Goal: Task Accomplishment & Management: Complete application form

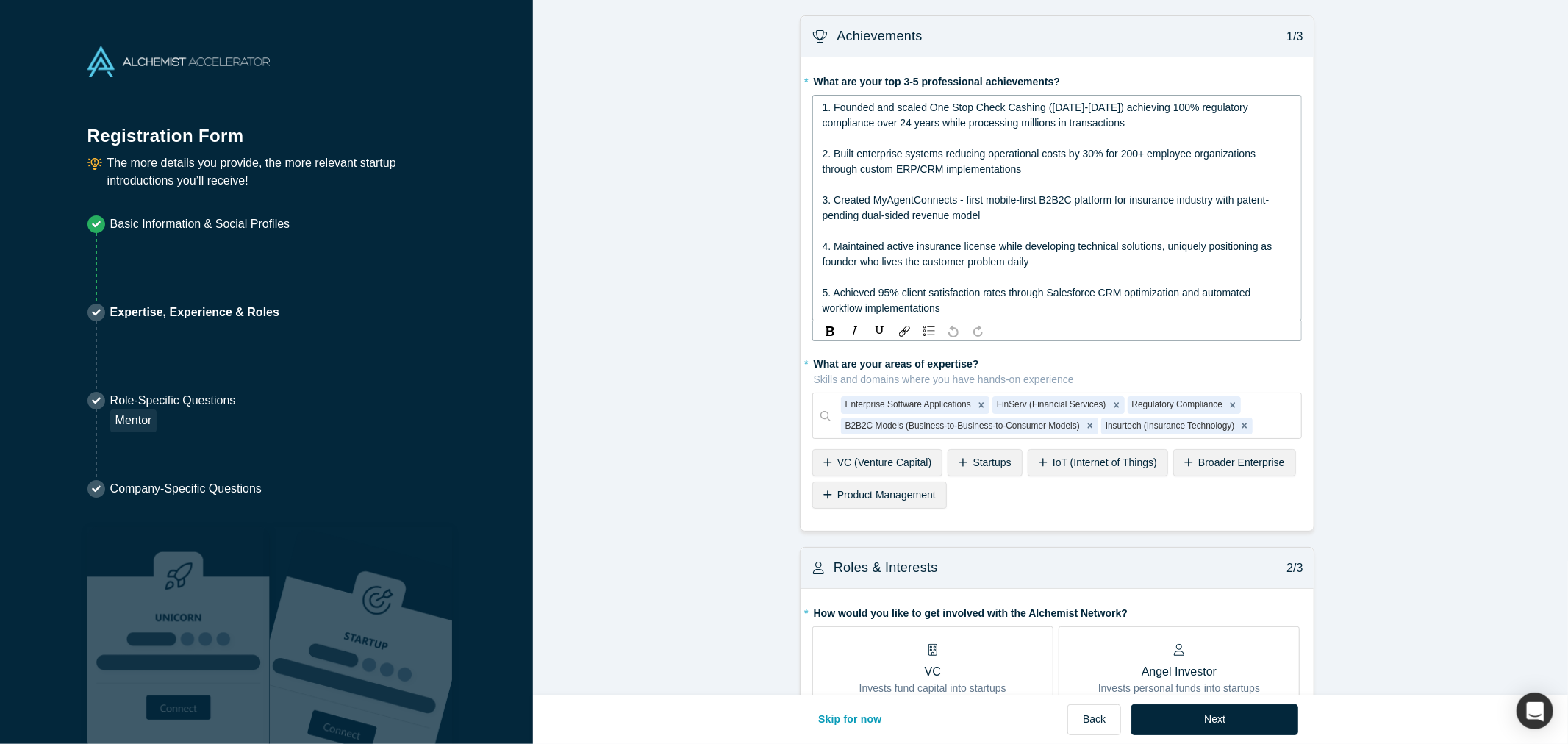
click at [941, 109] on span "1. Founded and scaled One Stop Check Cashing ([DATE]-[DATE]) achieving 100% reg…" at bounding box center [1037, 115] width 429 height 27
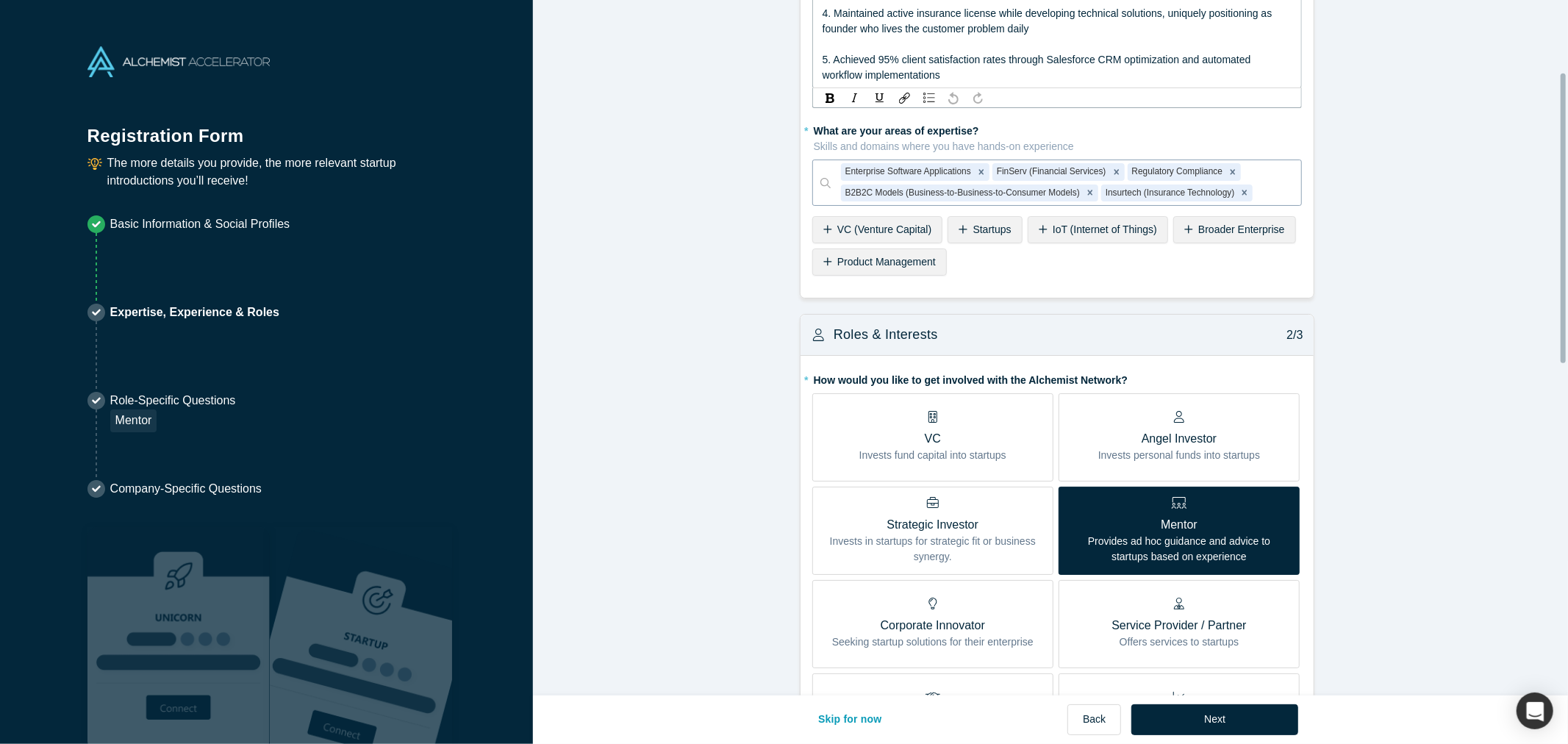
scroll to position [244, 0]
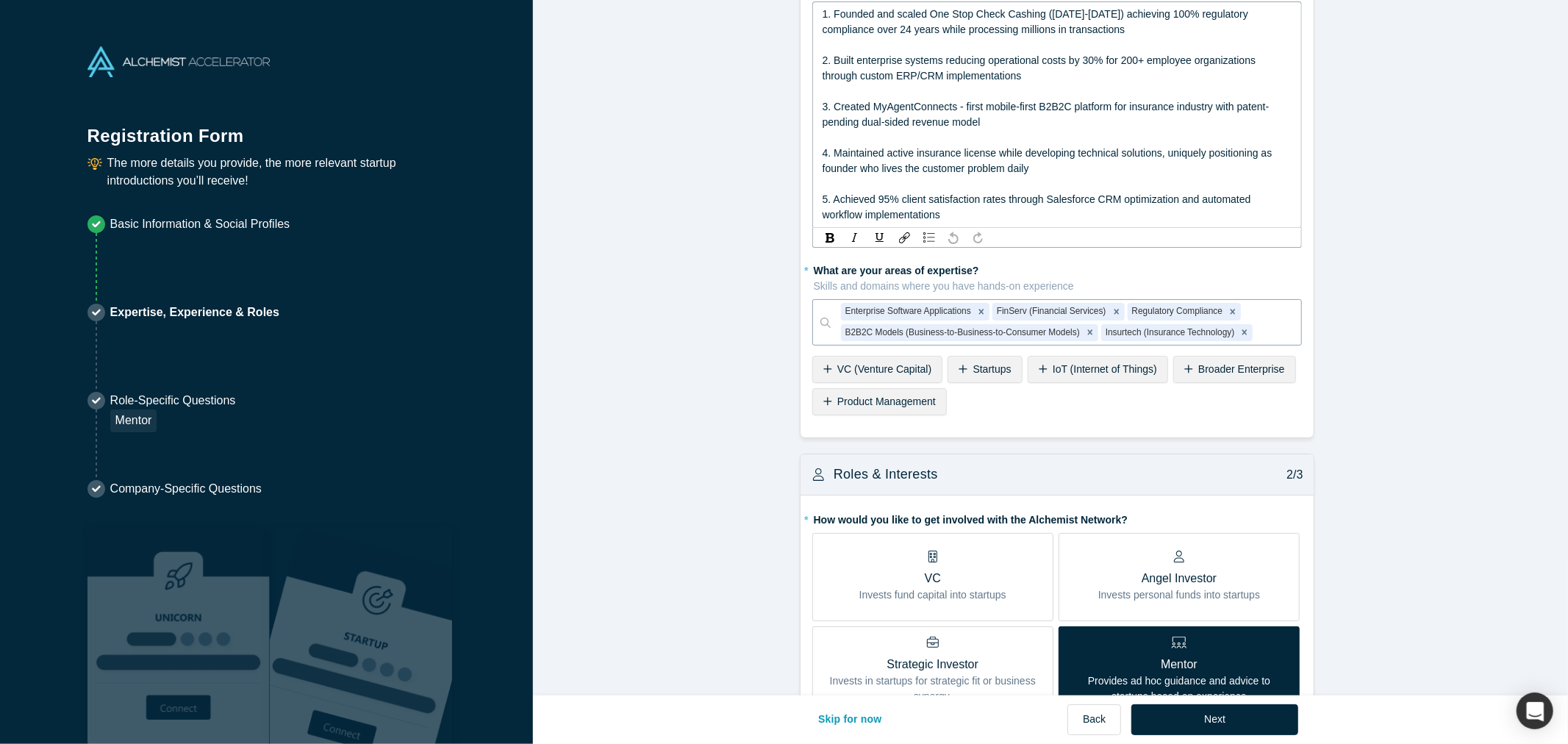
click at [821, 299] on div "Enterprise Software Applications FinServ (Financial Services) Regulatory Compli…" at bounding box center [1057, 322] width 489 height 47
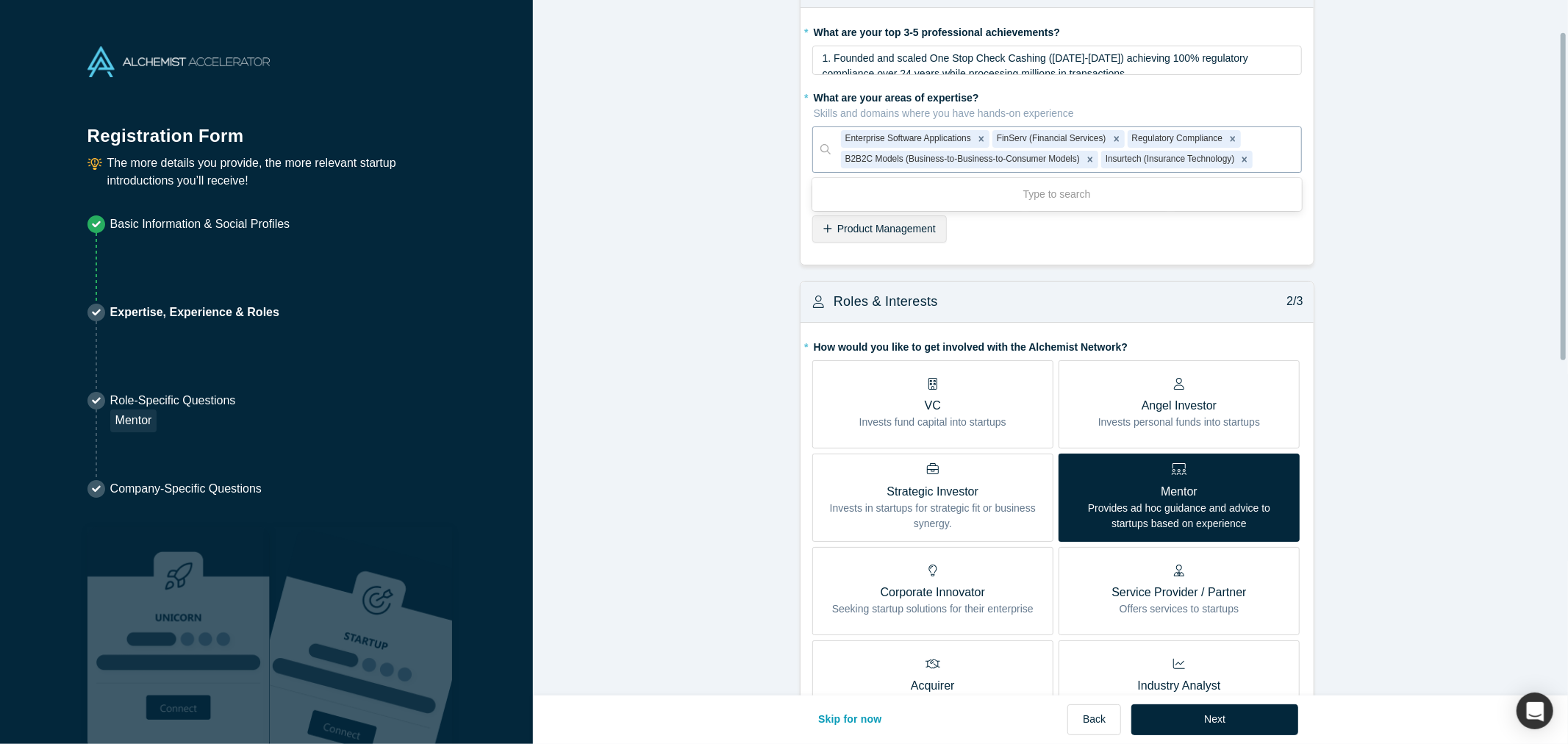
scroll to position [47, 0]
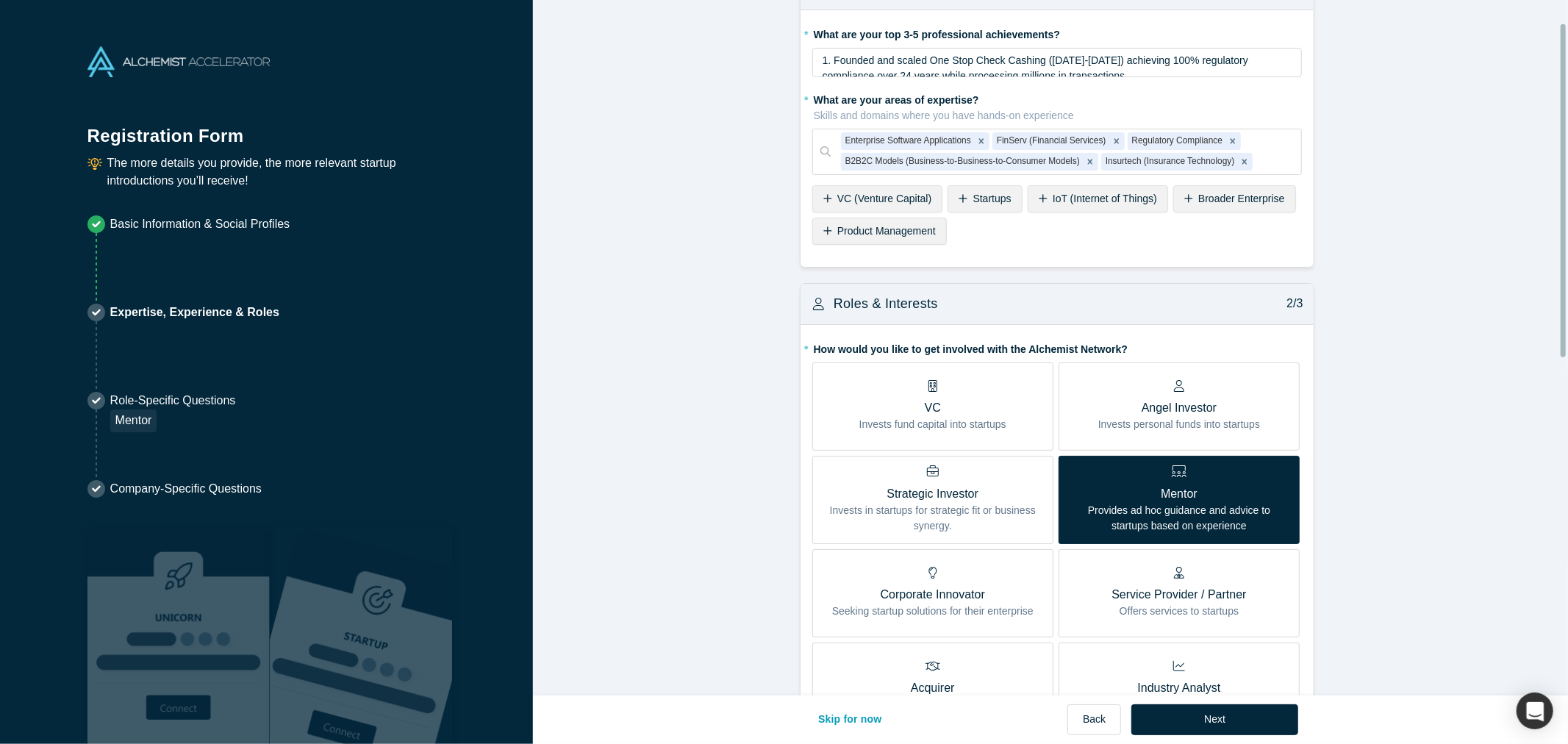
click at [866, 225] on span "Product Management" at bounding box center [887, 231] width 99 height 12
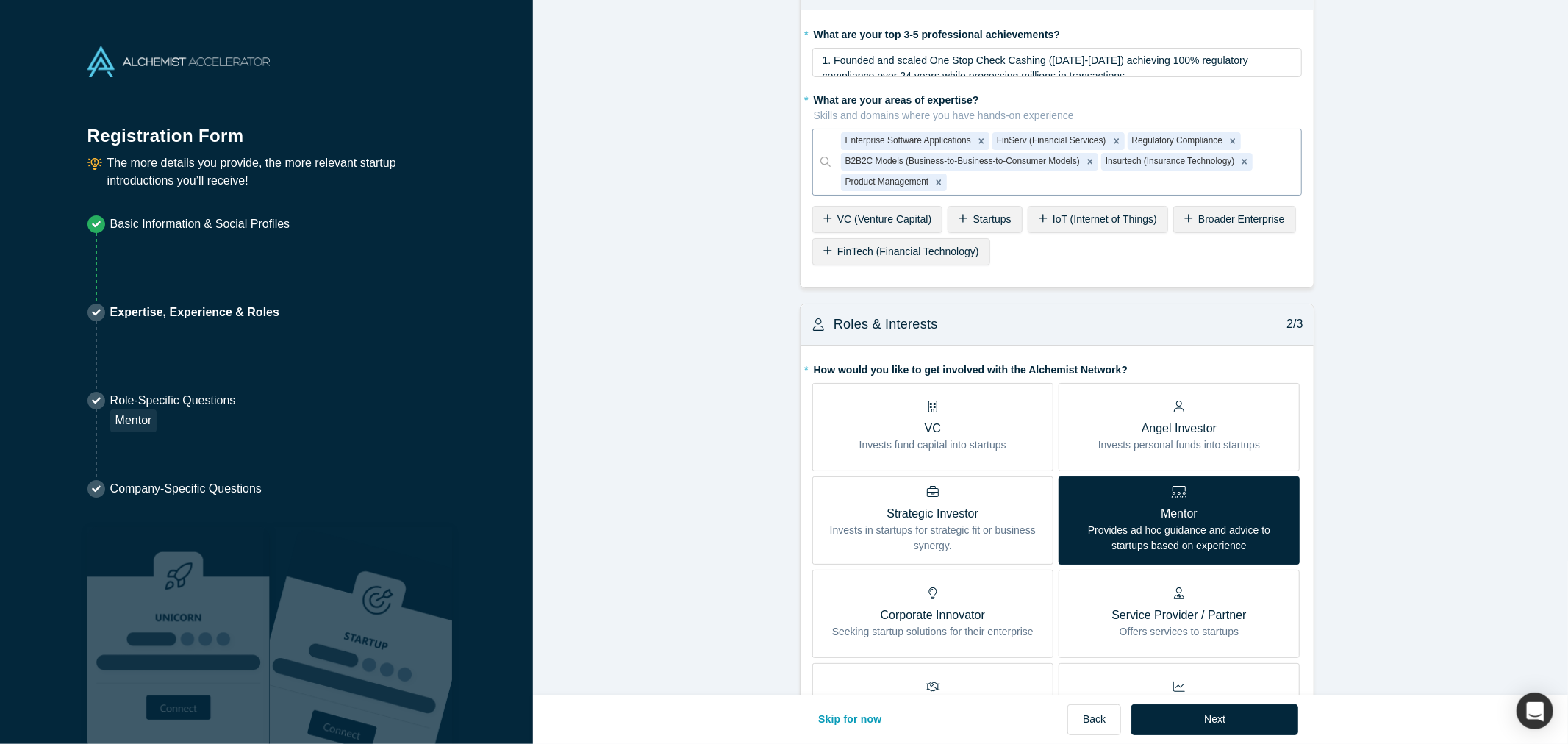
click at [816, 164] on div "Enterprise Software Applications FinServ (Financial Services) Regulatory Compli…" at bounding box center [1057, 162] width 489 height 67
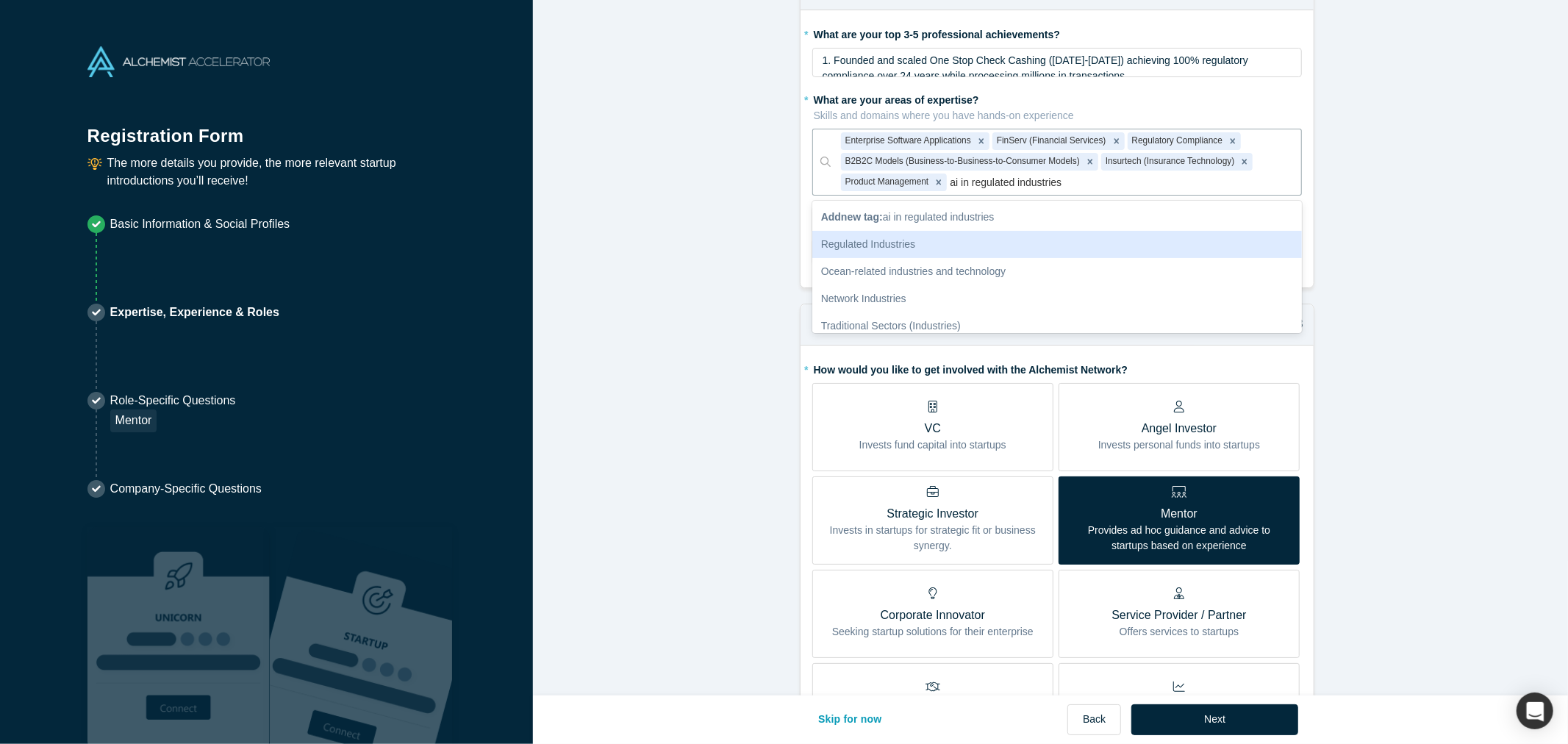
type input "ai in regulated industries"
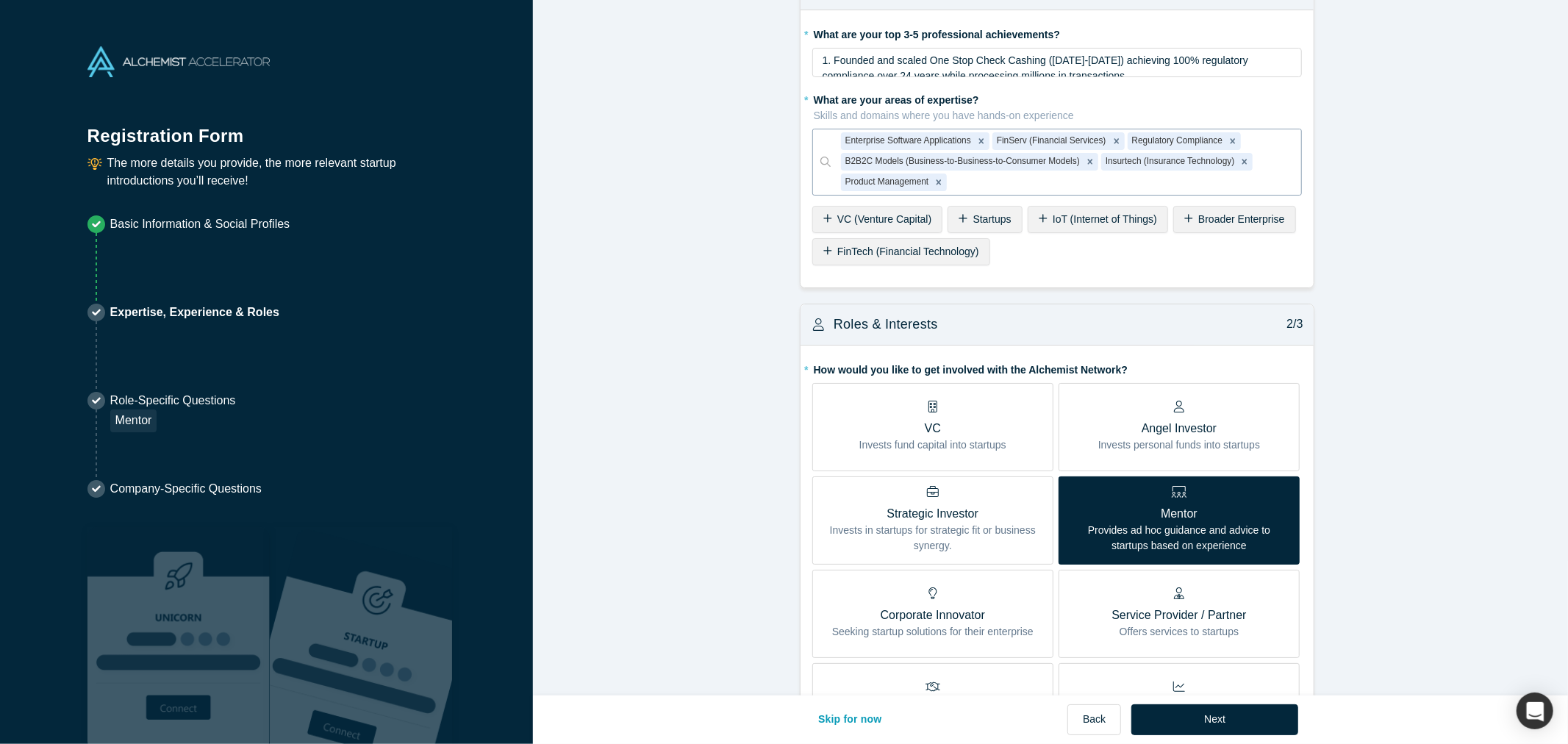
click at [819, 165] on div "Enterprise Software Applications FinServ (Financial Services) Regulatory Compli…" at bounding box center [1057, 162] width 489 height 67
drag, startPoint x: 958, startPoint y: 177, endPoint x: 943, endPoint y: 184, distance: 16.6
click at [943, 184] on div "Enterprise Software Applications FinServ (Financial Services) Regulatory Compli…" at bounding box center [1065, 161] width 471 height 65
paste input "AI in Regulated Industries"
type input "AI in Regulated Industries"
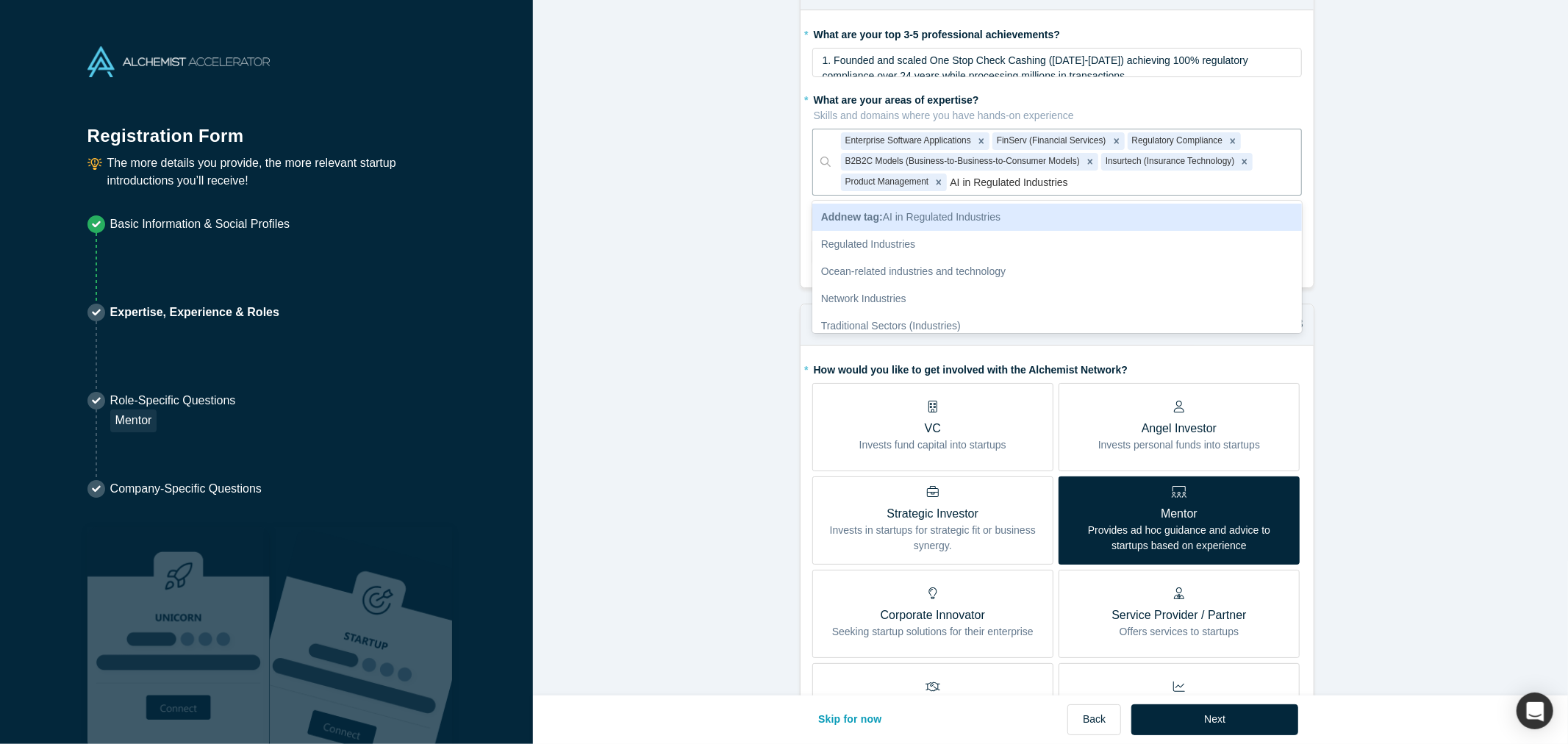
click at [960, 219] on span "Add new tag : AI in Regulated Industries" at bounding box center [910, 216] width 180 height 12
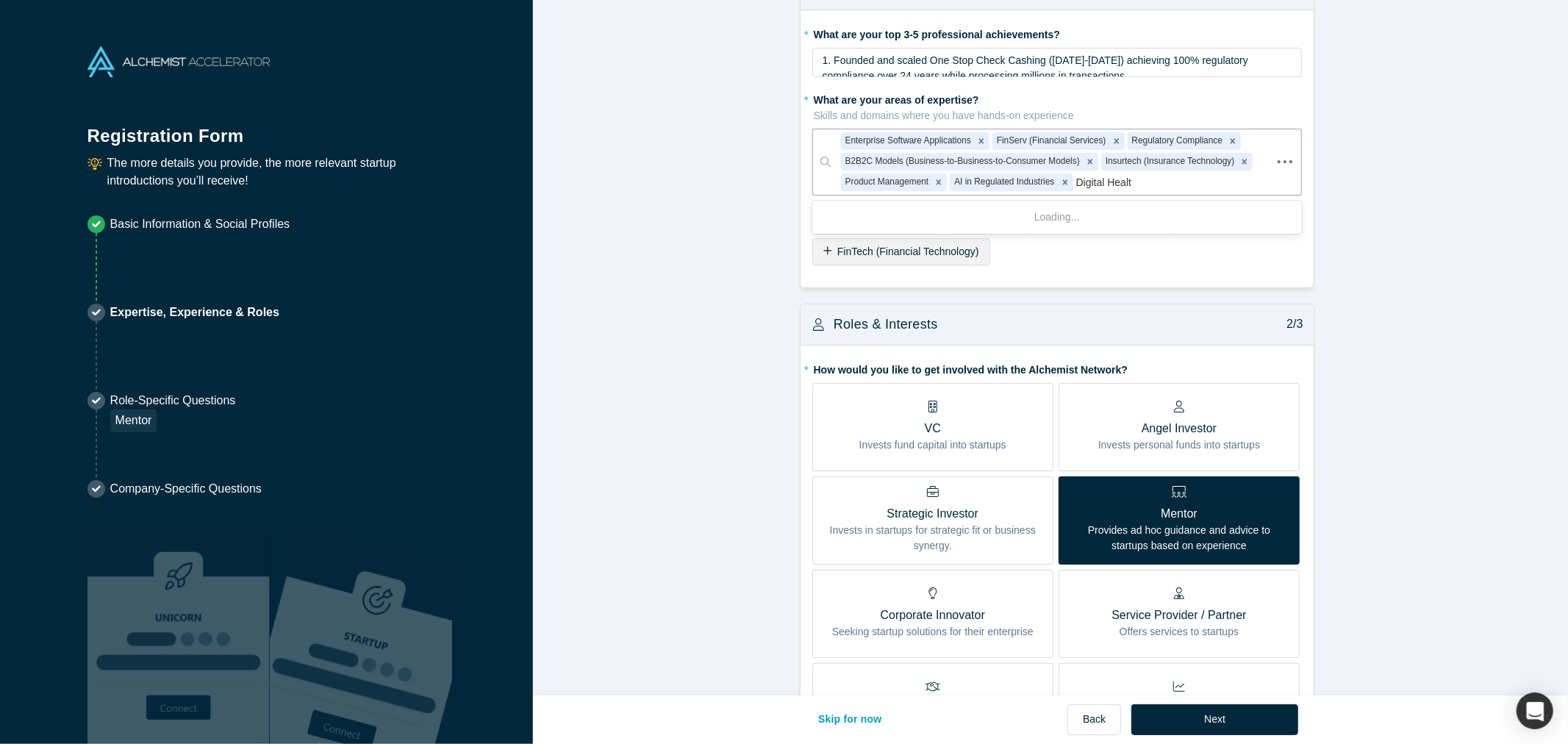
type input "Digital Health"
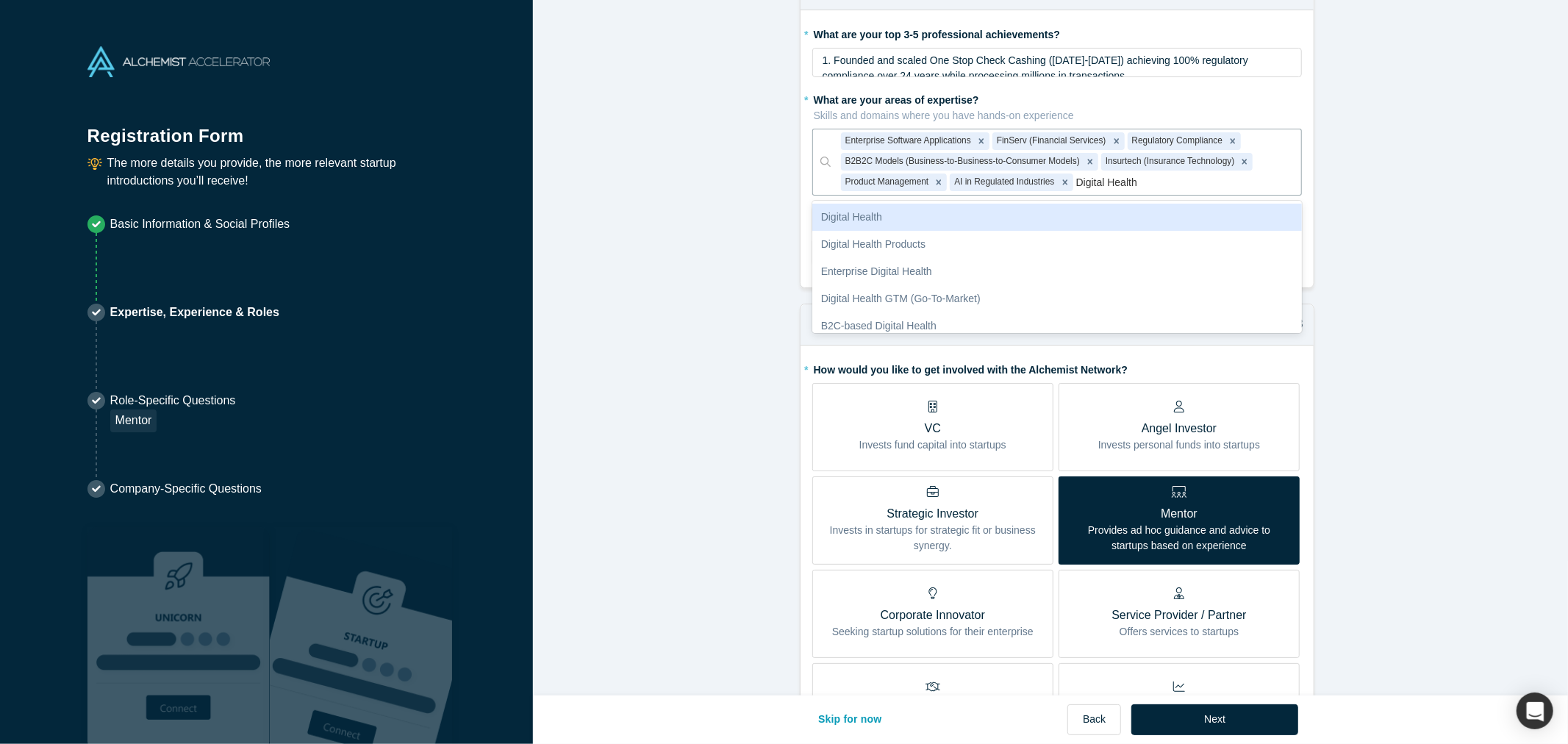
click at [838, 210] on div "Digital Health" at bounding box center [1057, 217] width 489 height 27
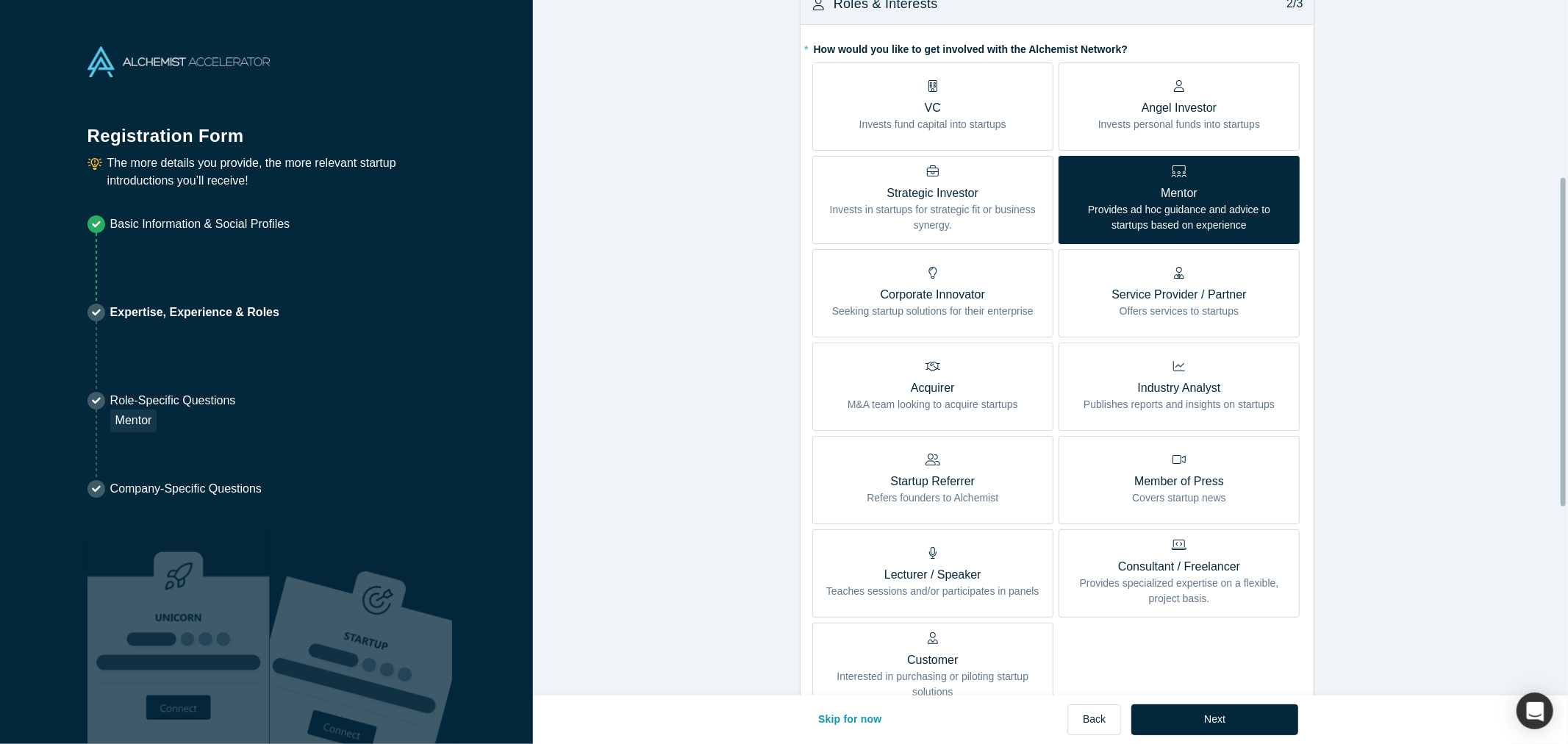
scroll to position [373, 0]
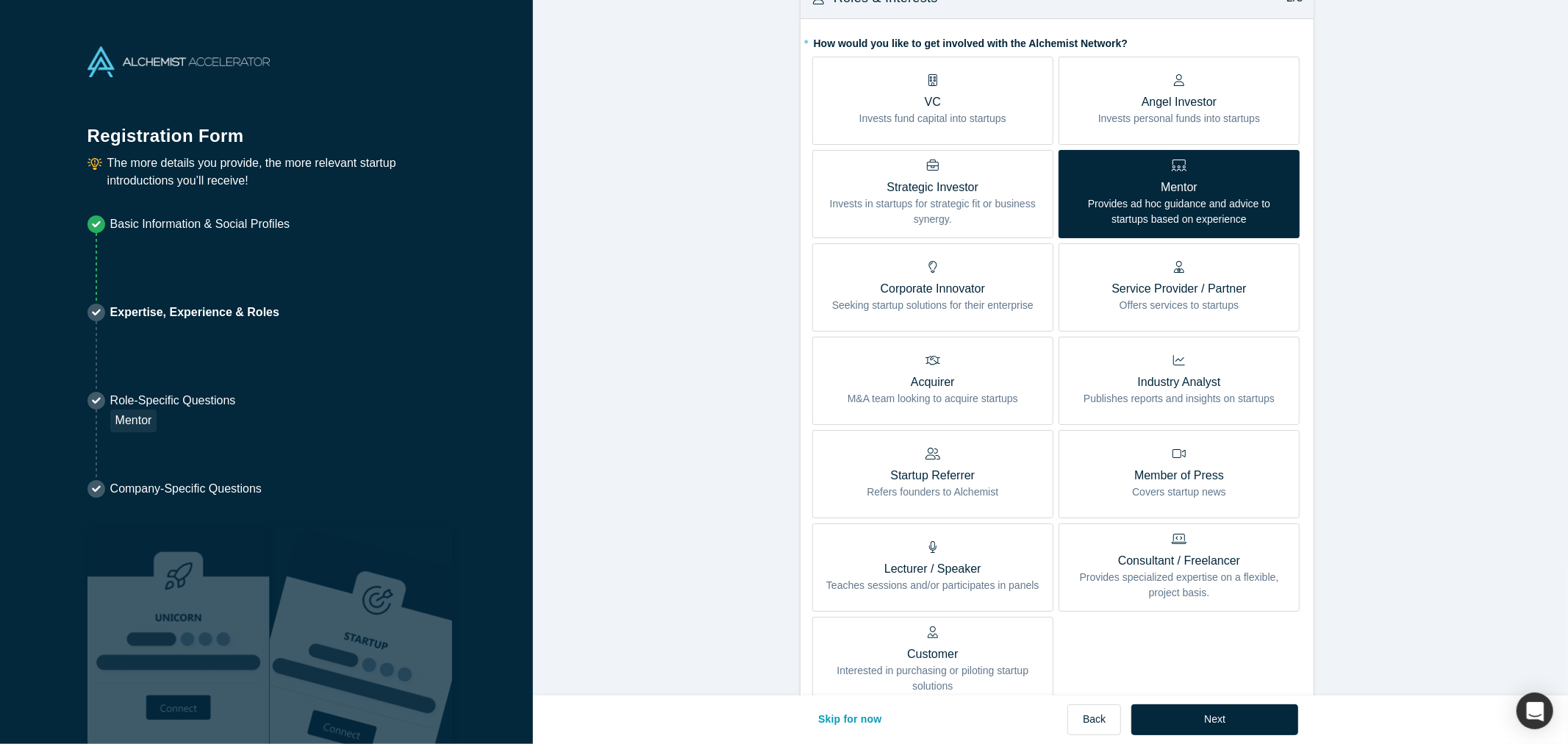
click at [917, 548] on div "Lecturer / Speaker Teaches sessions and/or participates in panels" at bounding box center [932, 567] width 213 height 52
click at [0, 0] on input "Lecturer / Speaker Teaches sessions and/or participates in panels" at bounding box center [0, 0] width 0 height 0
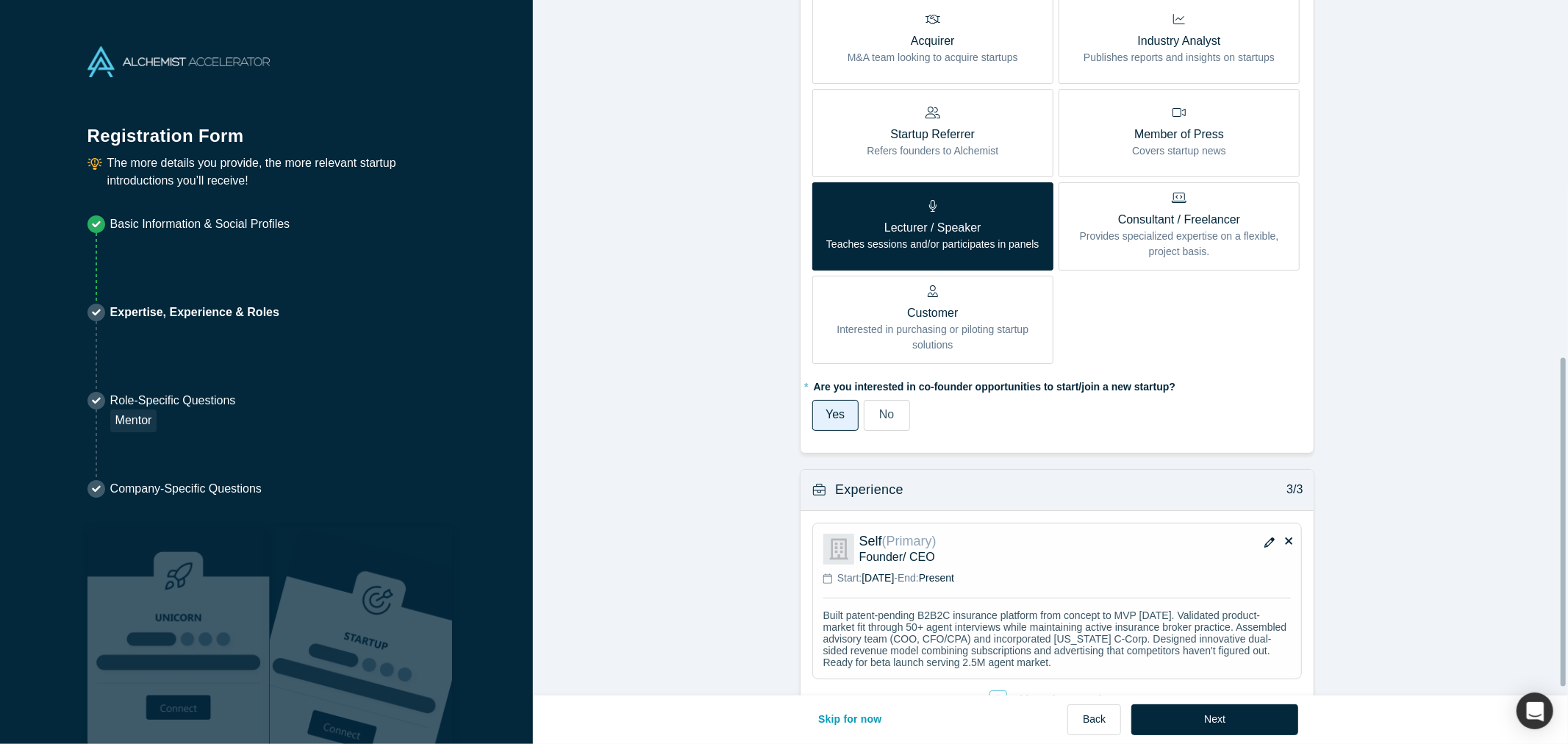
scroll to position [773, 0]
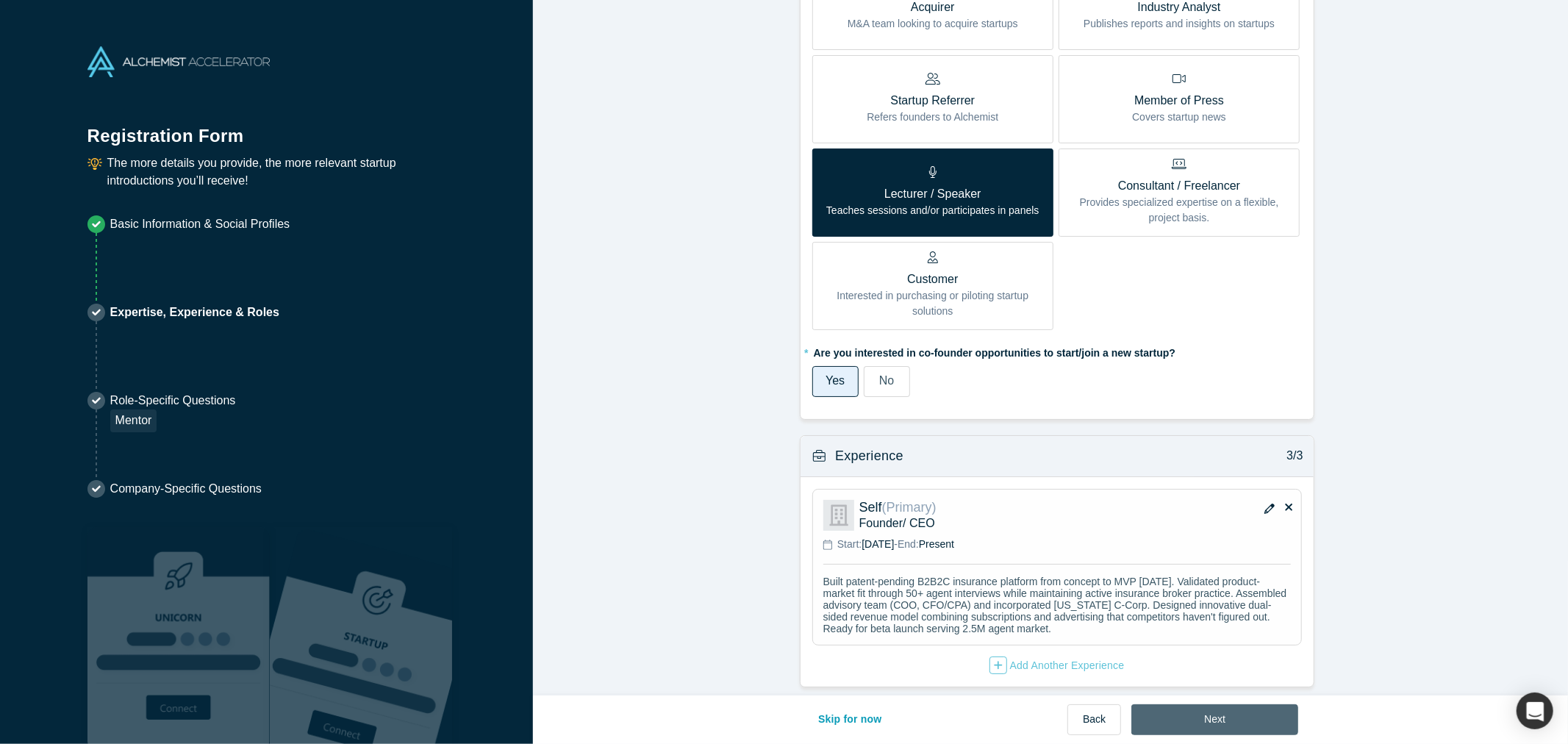
click at [1220, 717] on button "Next" at bounding box center [1215, 720] width 167 height 31
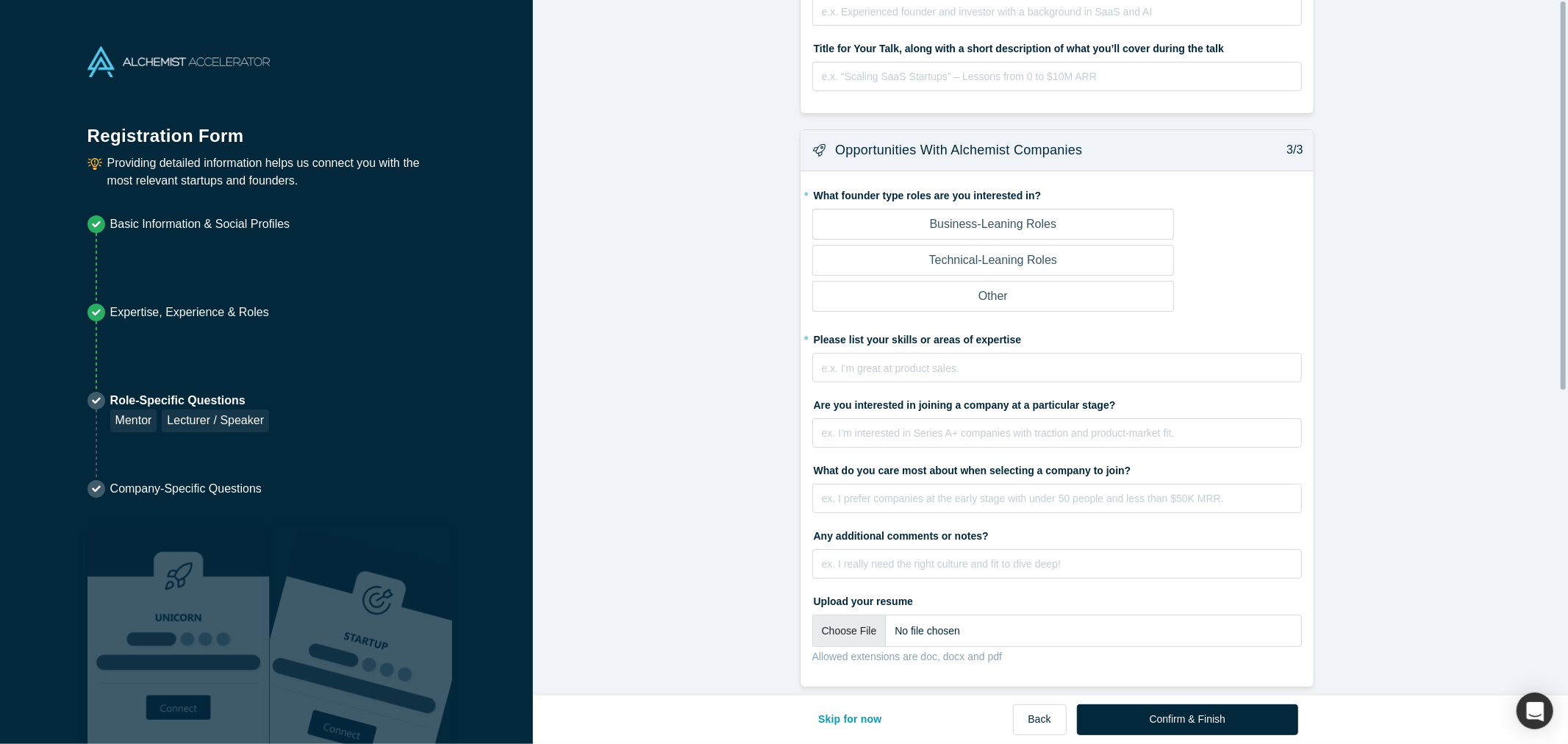
scroll to position [0, 0]
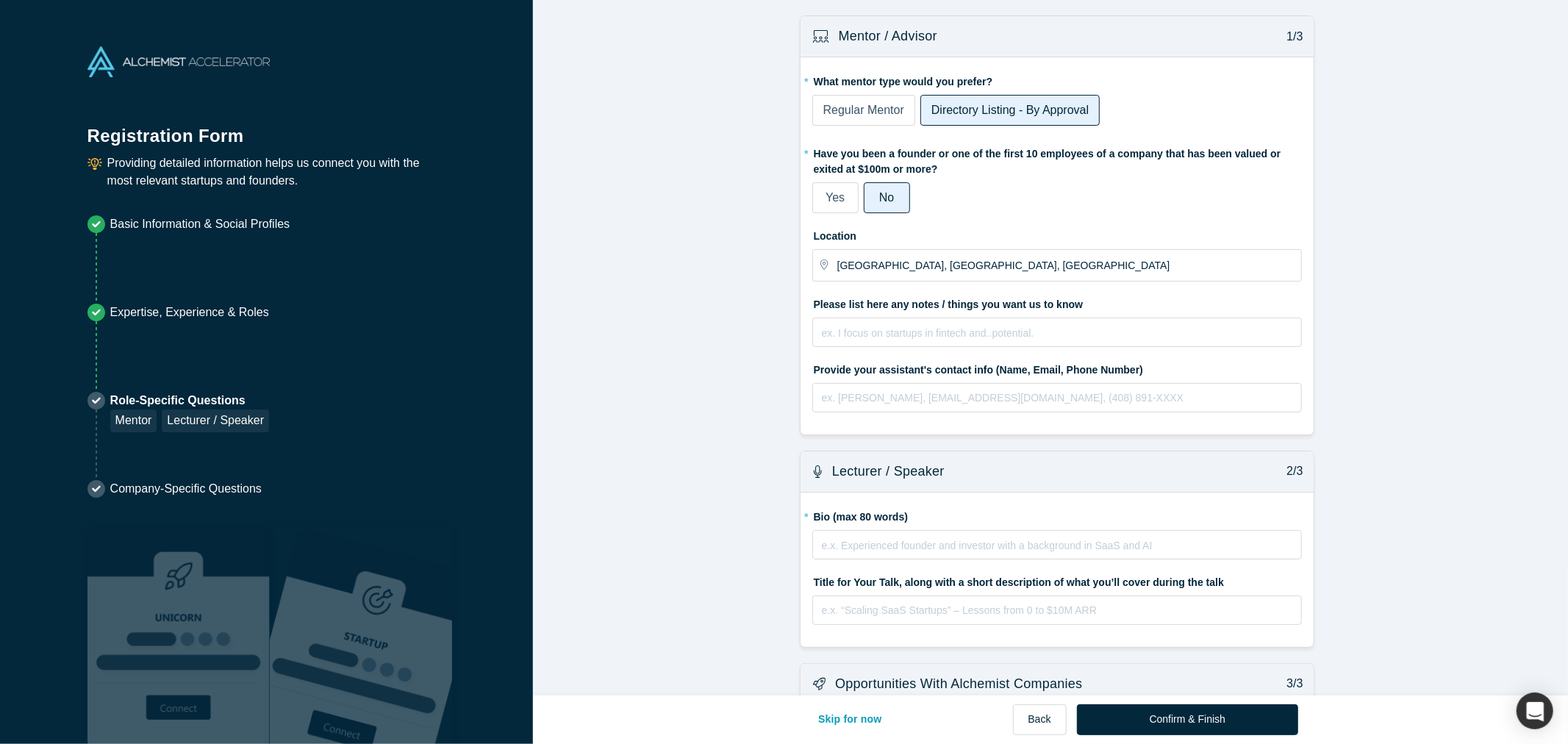
click at [861, 111] on span "Regular Mentor" at bounding box center [863, 110] width 81 height 13
click at [0, 0] on input "Regular Mentor" at bounding box center [0, 0] width 0 height 0
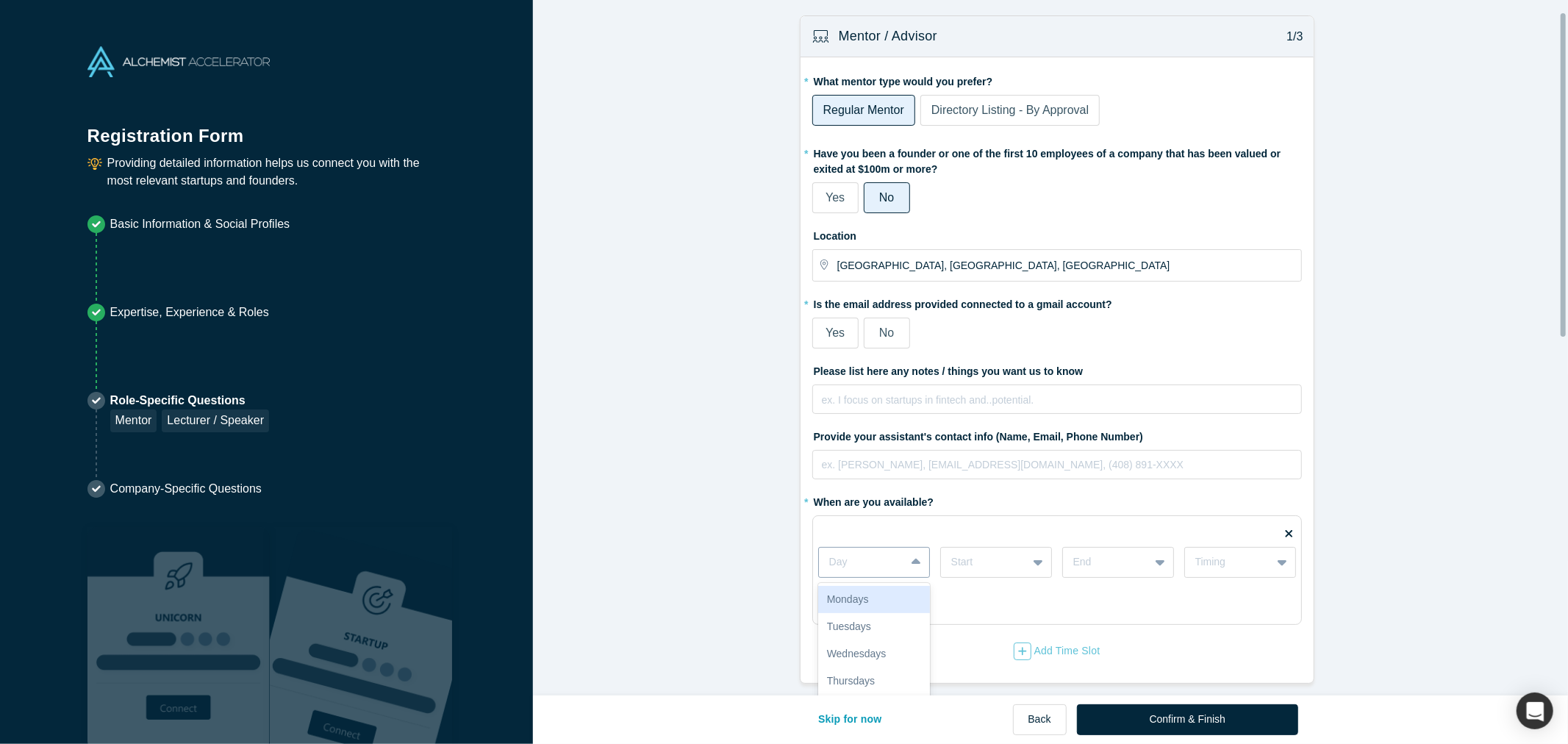
scroll to position [26, 0]
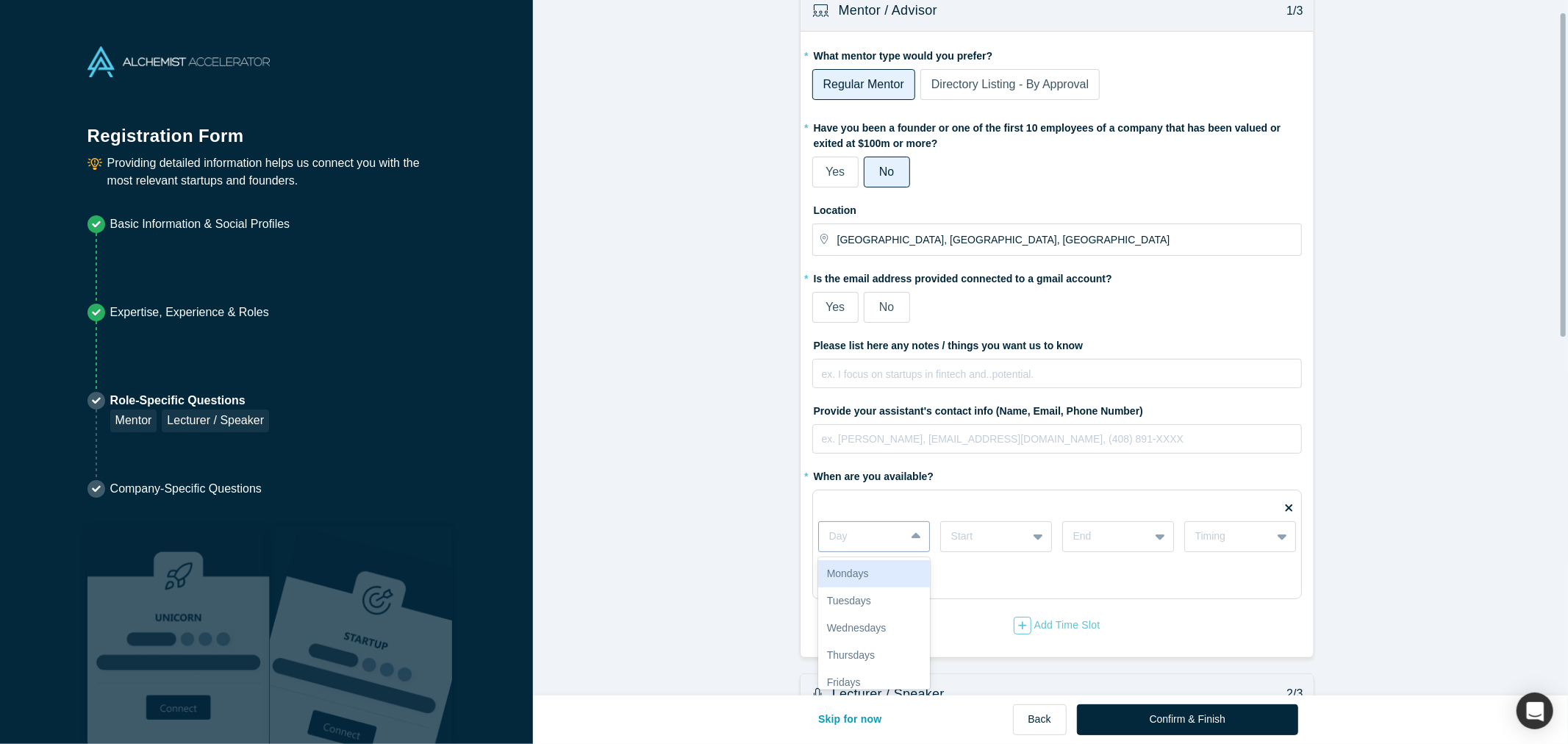
click at [909, 552] on div "7 results available. Use Up and Down to choose options, press Enter to select t…" at bounding box center [873, 536] width 112 height 31
click at [887, 633] on div "Saturdays" at bounding box center [873, 646] width 112 height 27
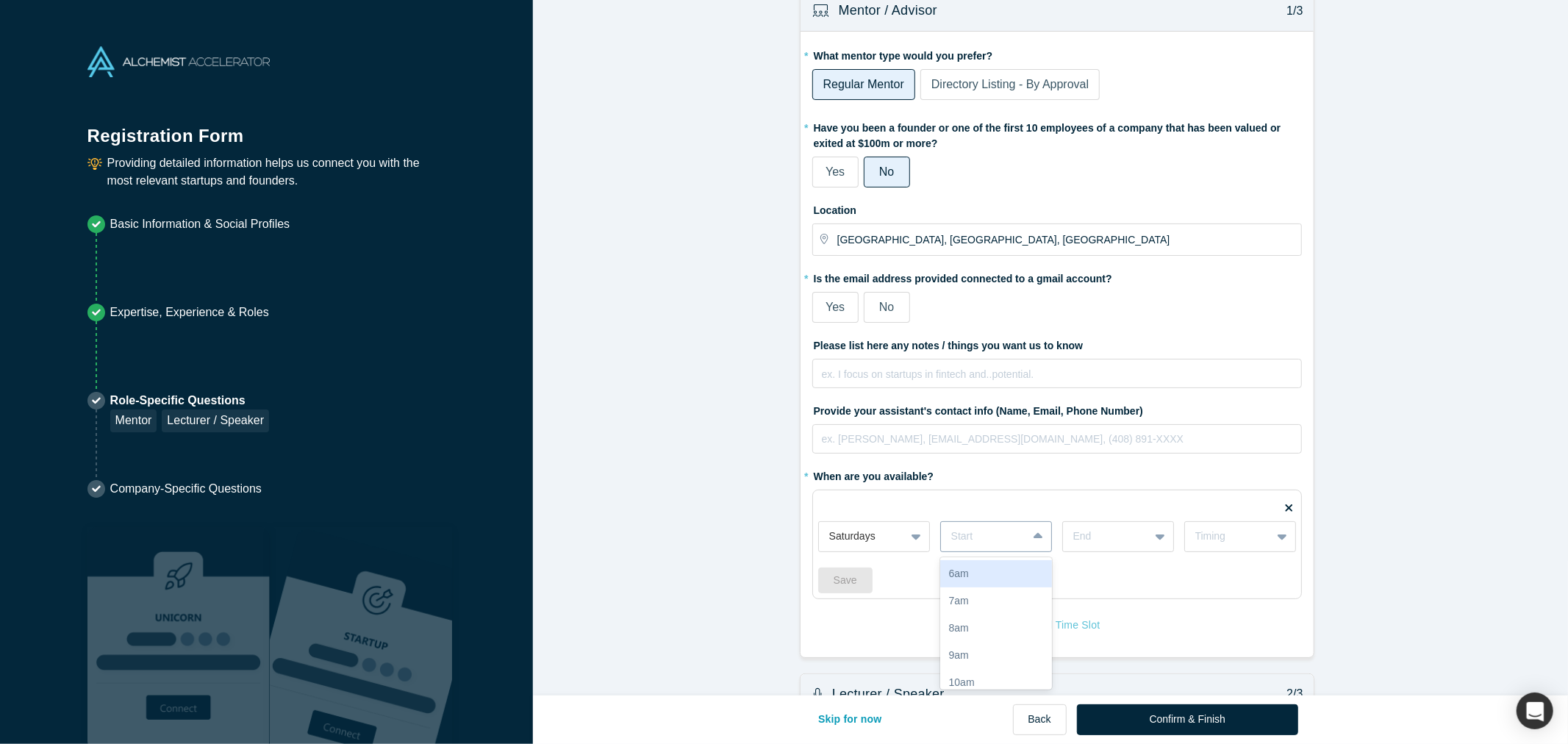
click at [1033, 537] on icon at bounding box center [1038, 535] width 10 height 15
click at [997, 669] on div "10am" at bounding box center [996, 682] width 112 height 27
click at [1156, 534] on icon at bounding box center [1160, 537] width 10 height 6
click at [1120, 579] on div "3pm" at bounding box center [1118, 573] width 112 height 27
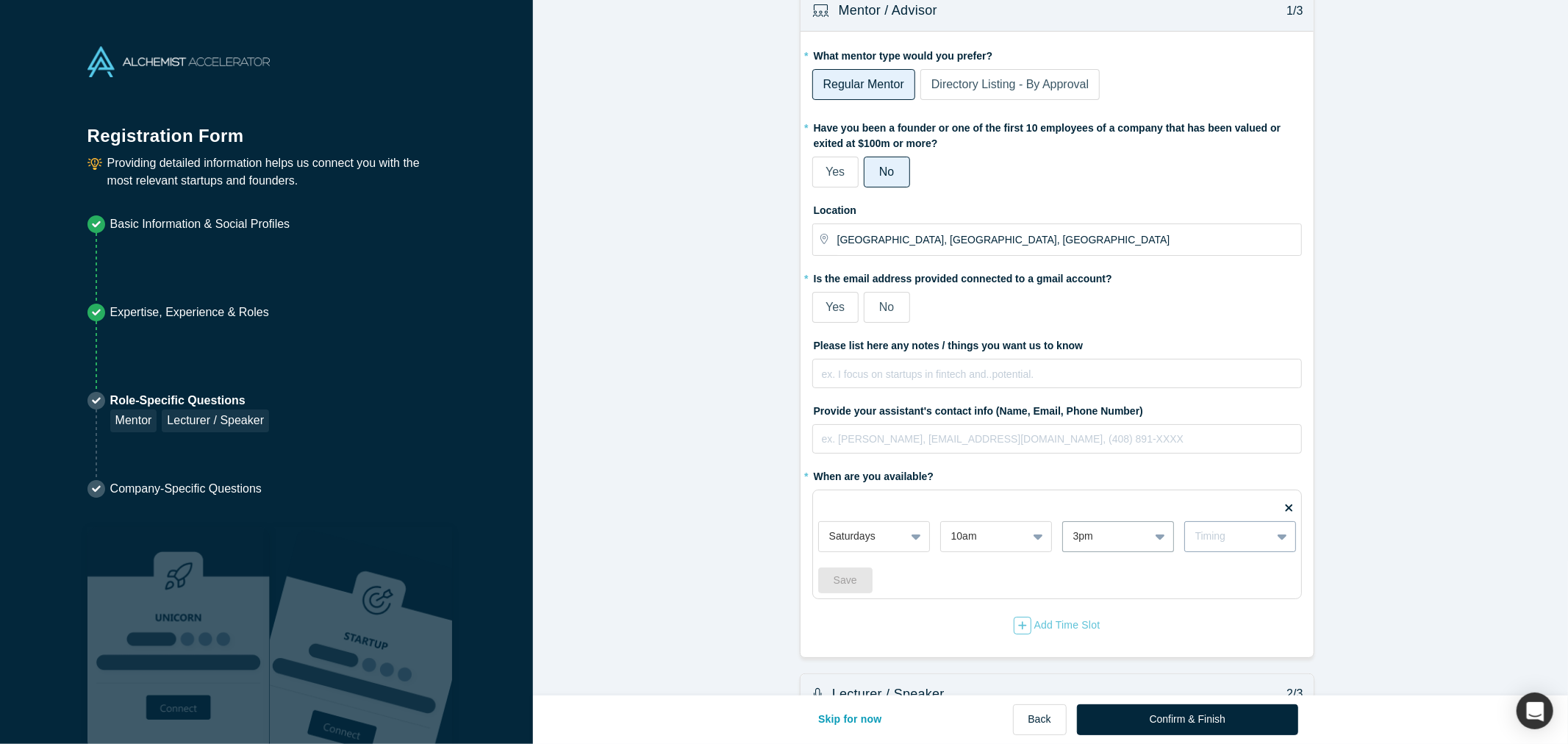
click at [1227, 539] on div "Timing" at bounding box center [1227, 536] width 65 height 16
click at [1225, 568] on div "Weekly" at bounding box center [1239, 573] width 112 height 27
click at [850, 577] on button "Save" at bounding box center [845, 580] width 54 height 26
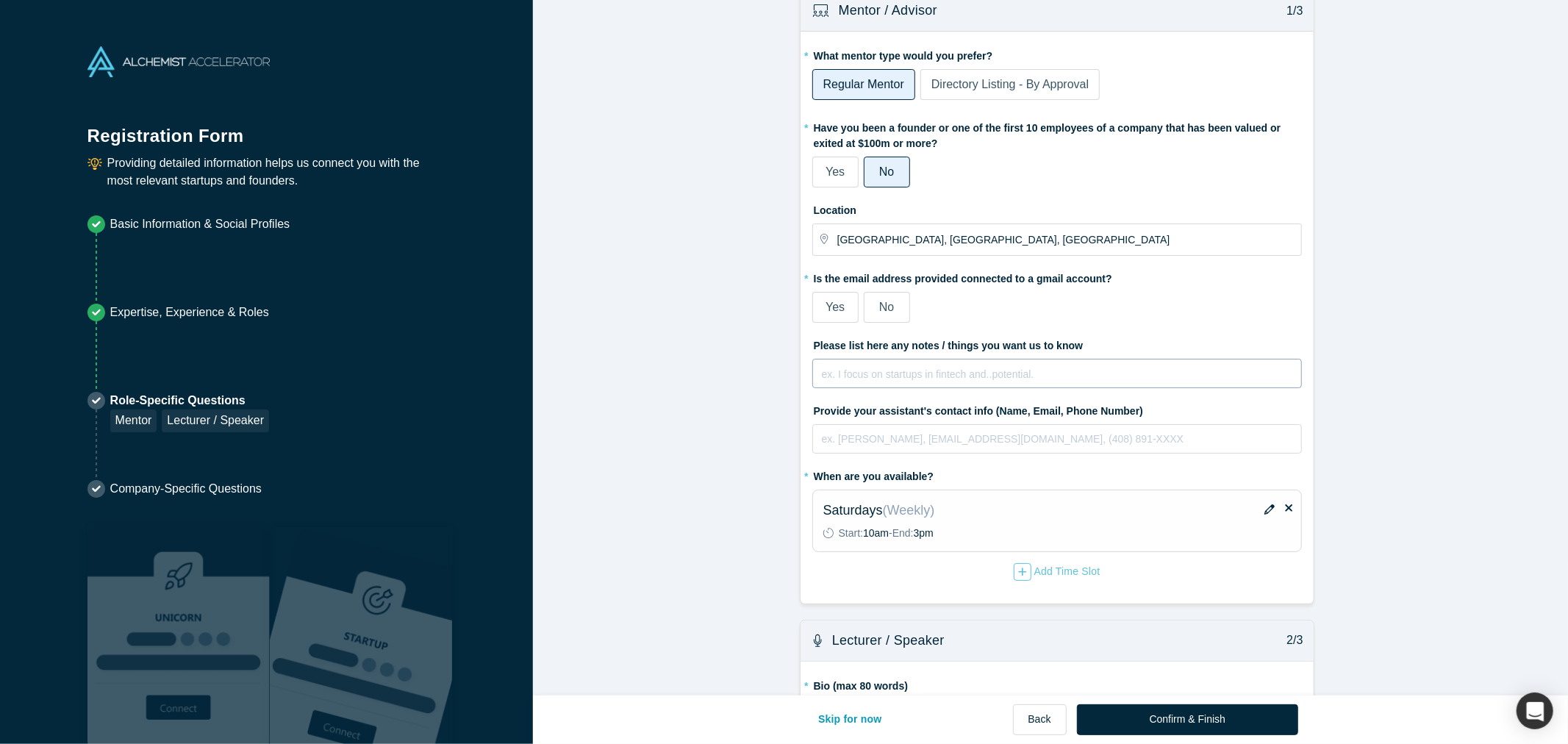
click at [878, 375] on div "rdw-editor" at bounding box center [1058, 372] width 470 height 16
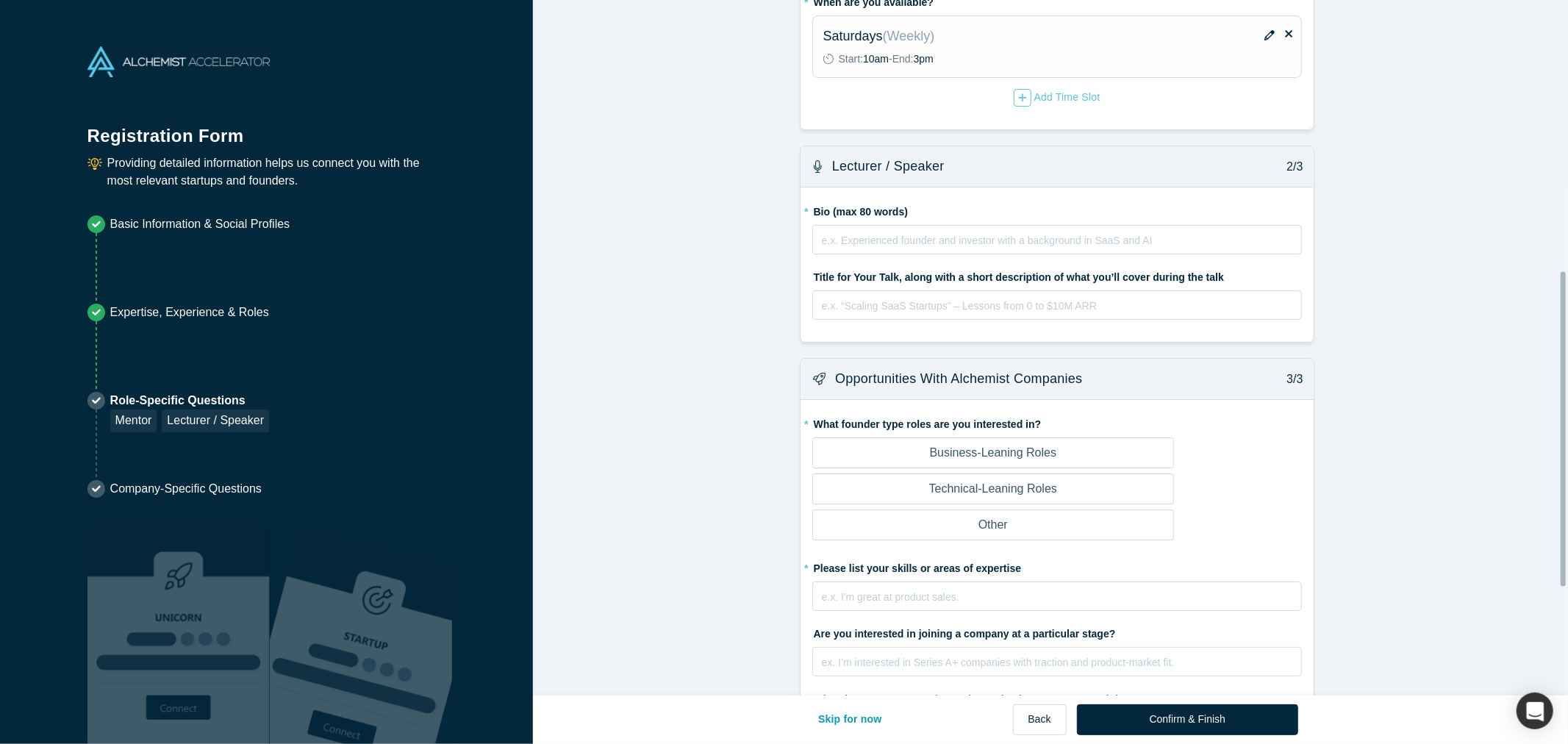
scroll to position [598, 0]
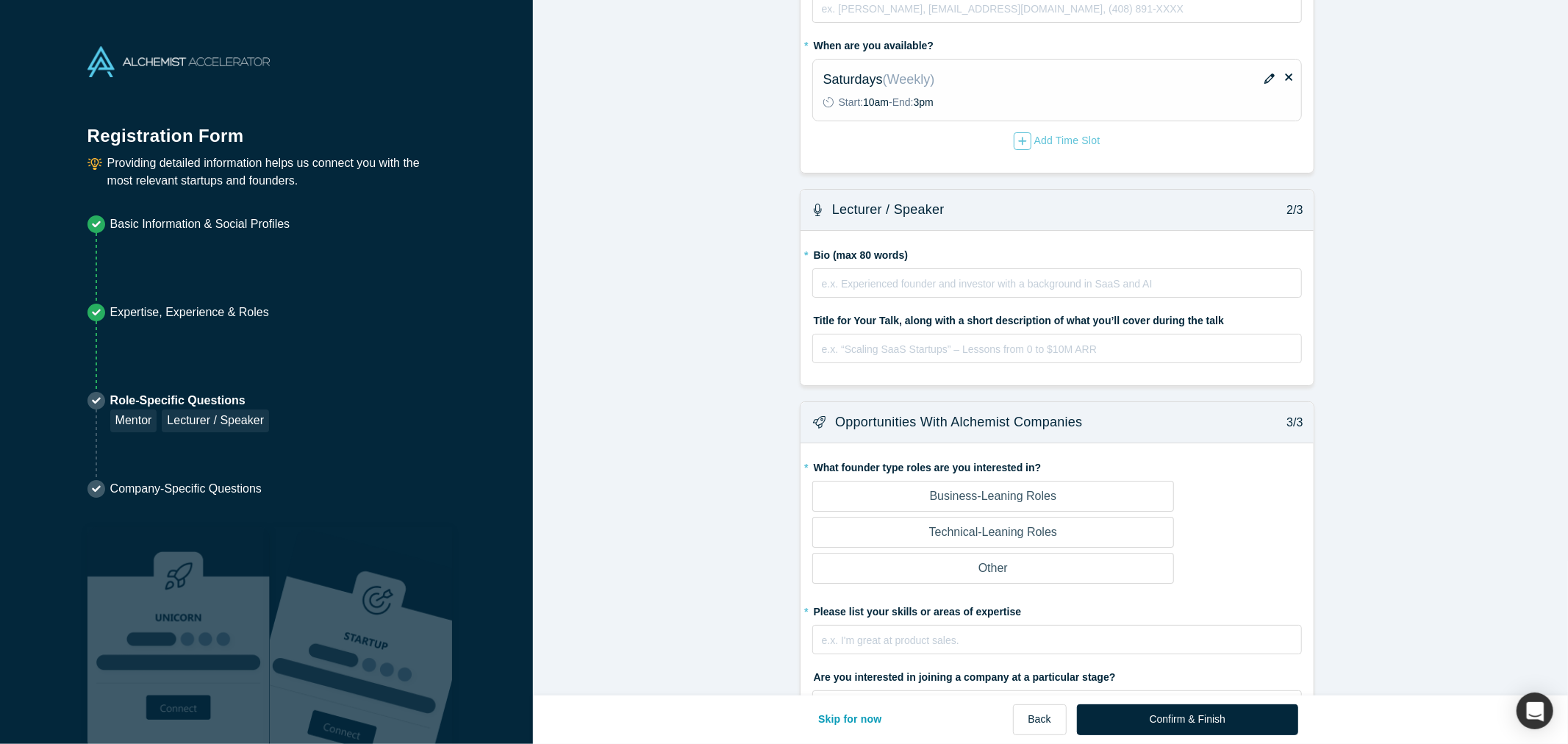
click at [907, 553] on label "Other" at bounding box center [993, 568] width 362 height 31
click at [0, 0] on input "Other" at bounding box center [0, 0] width 0 height 0
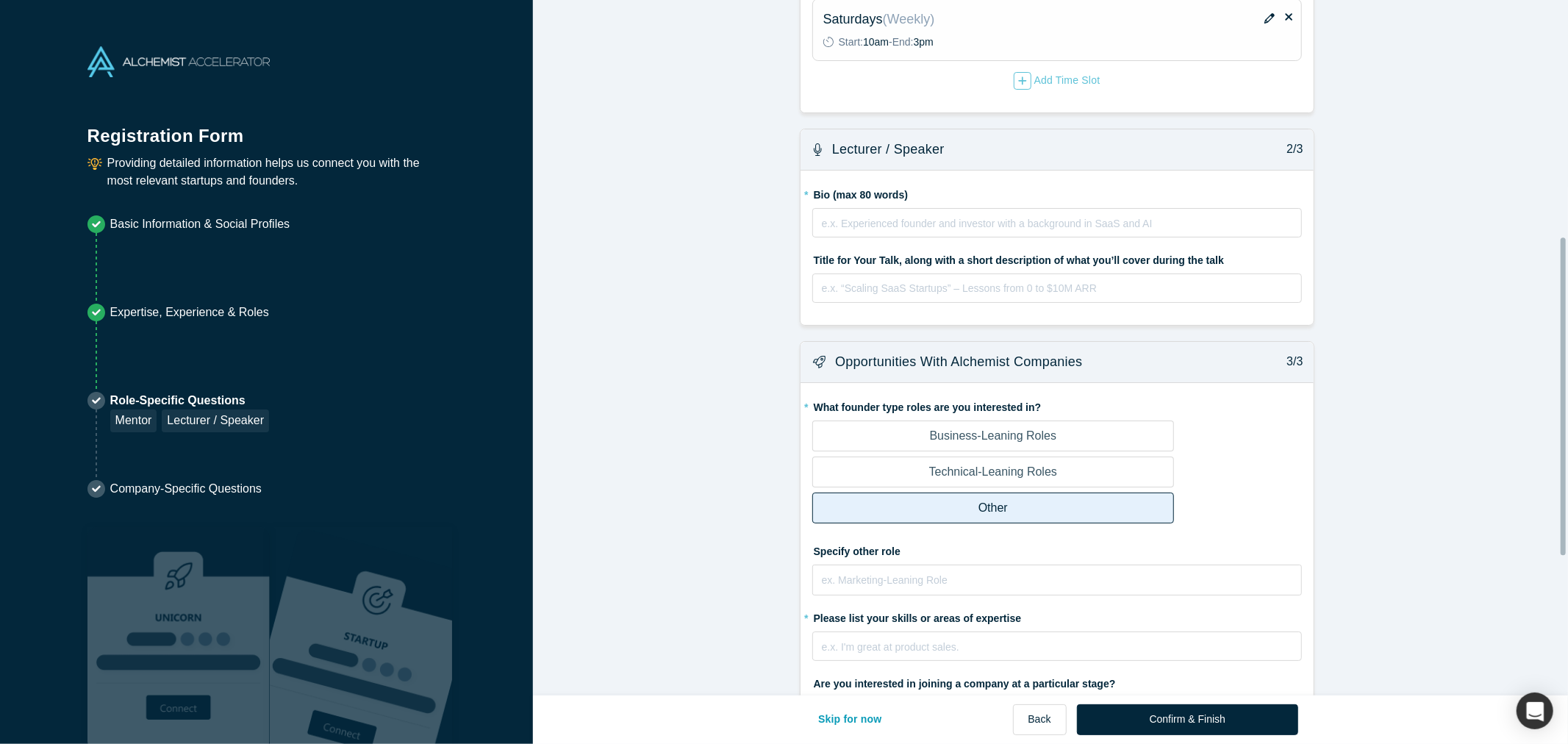
scroll to position [504, 0]
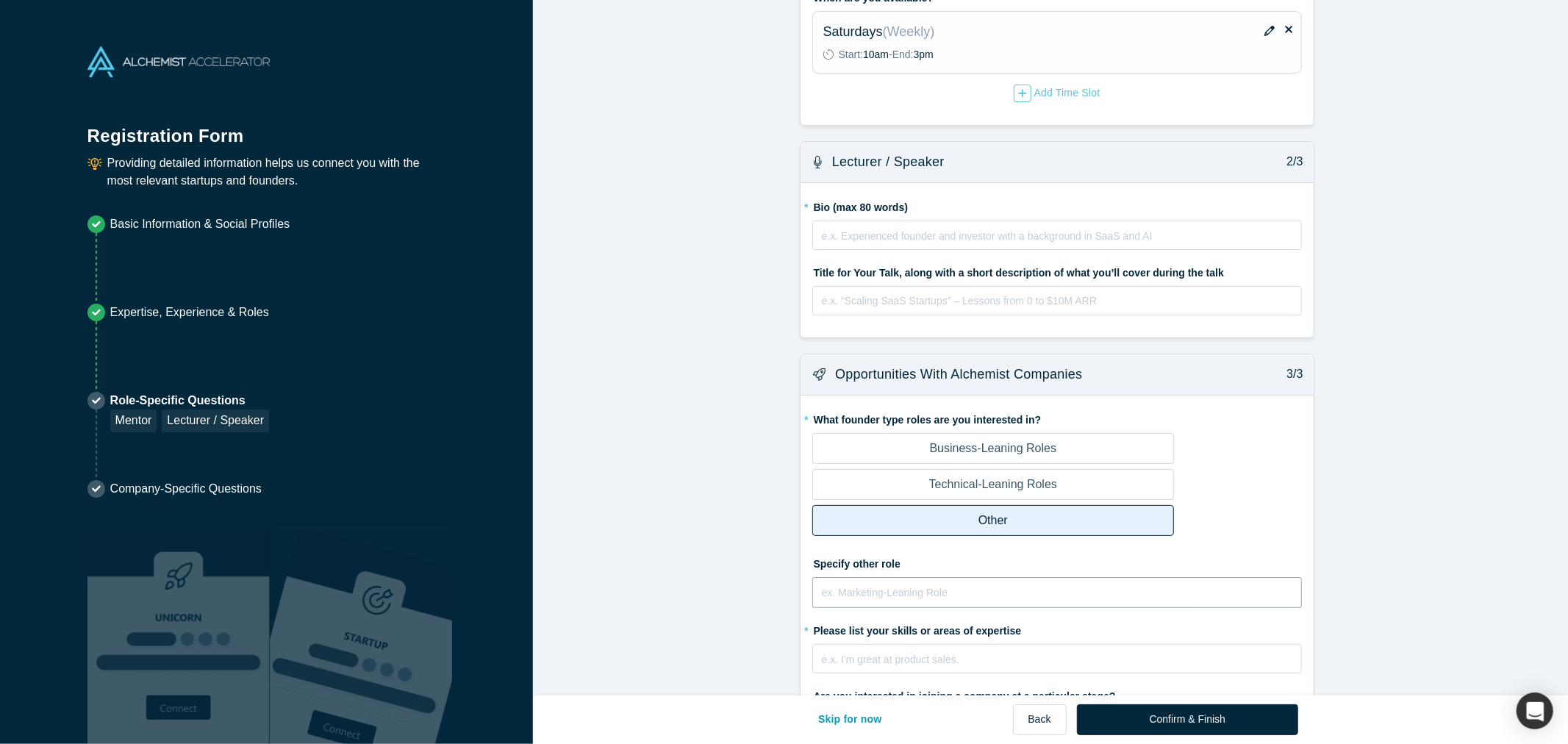
paste input "Advisor / Mentor in Insurance, Healthtech, Compliance SaaS"
type input "Advisor / Mentor in Insurance, Healthtech, Compliance SaaS"
click at [925, 437] on label "Business-Leaning Roles" at bounding box center [993, 448] width 362 height 31
click at [0, 0] on input "Business-Leaning Roles" at bounding box center [0, 0] width 0 height 0
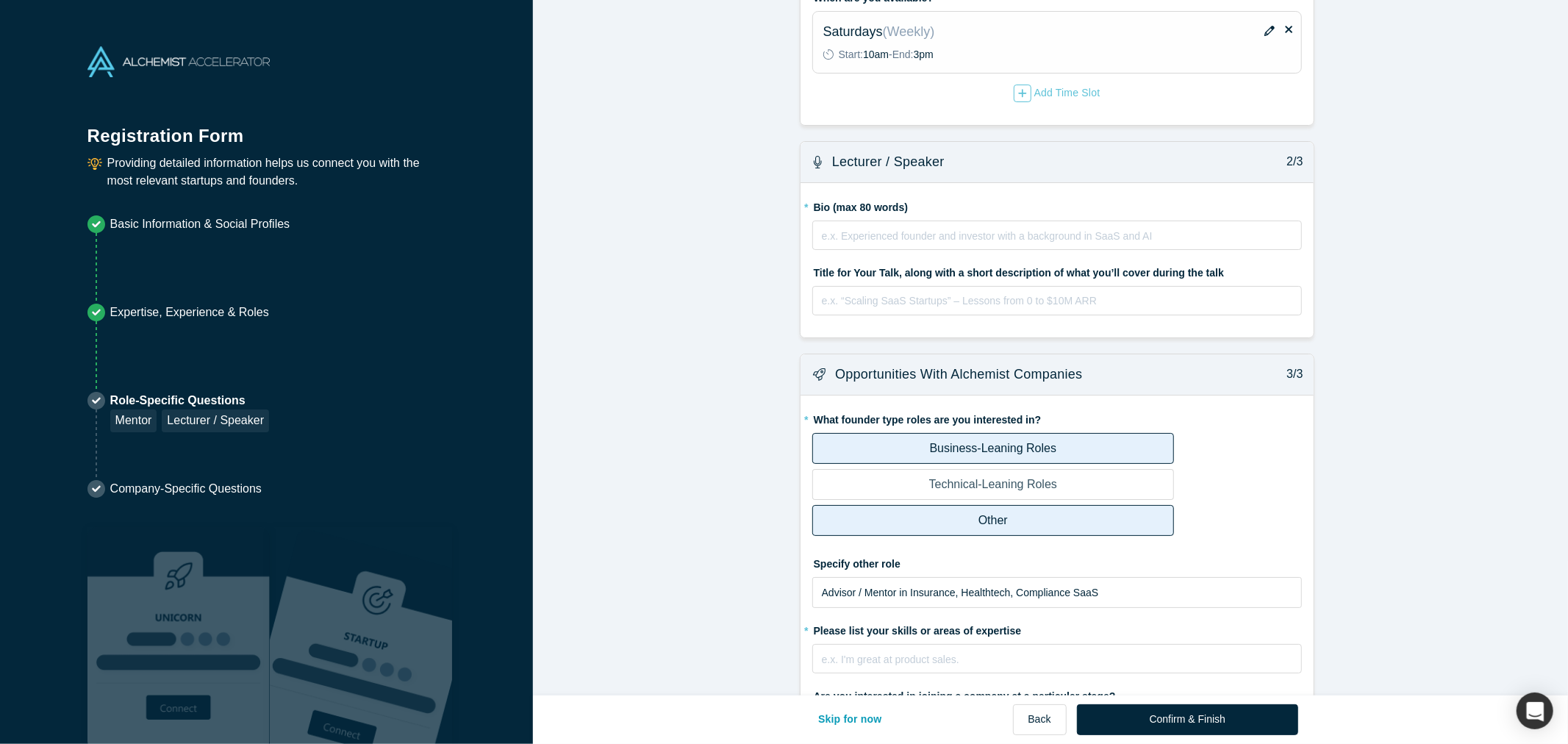
click at [934, 489] on p "Technical-Leaning Roles" at bounding box center [993, 484] width 128 height 17
click at [0, 0] on input "Technical-Leaning Roles" at bounding box center [0, 0] width 0 height 0
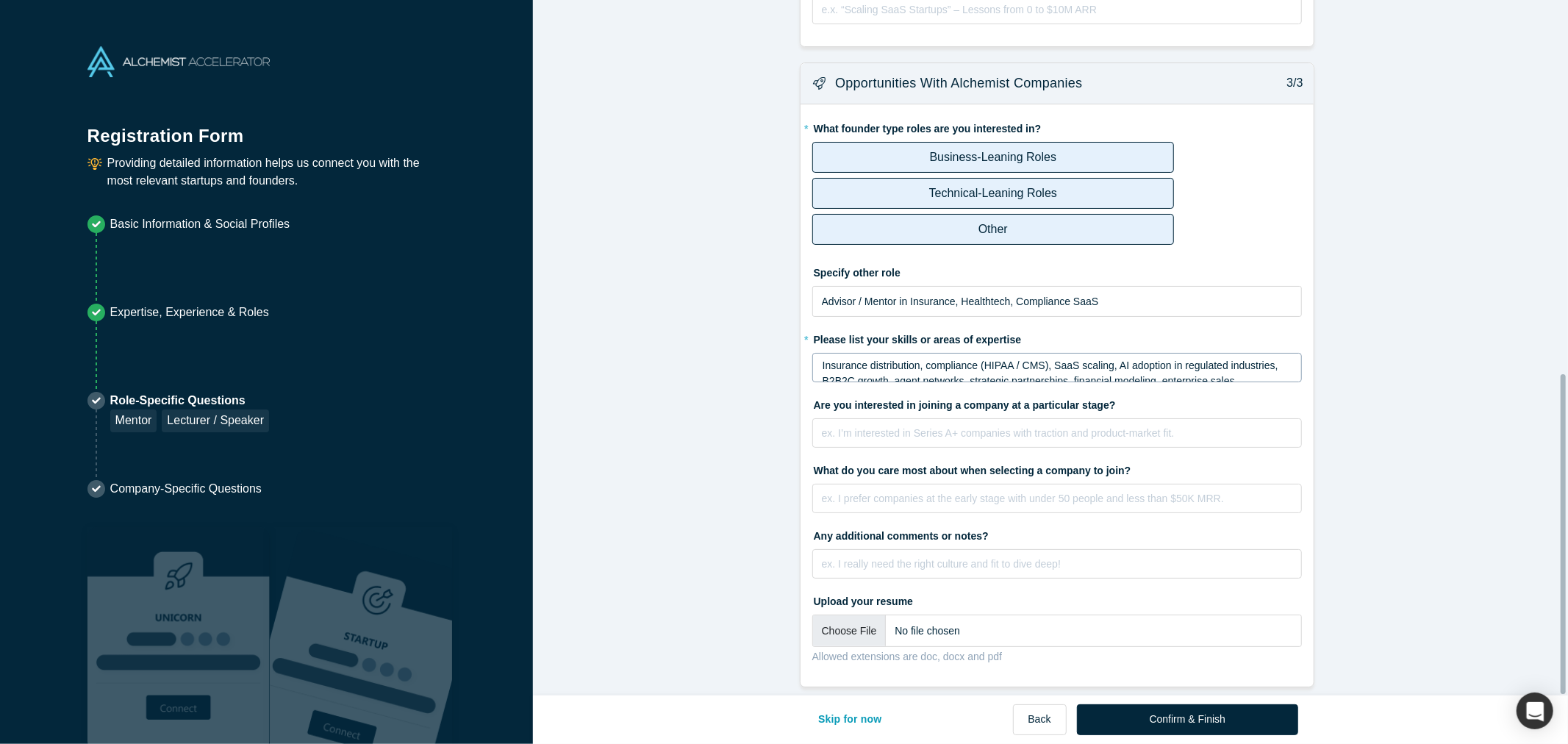
scroll to position [809, 0]
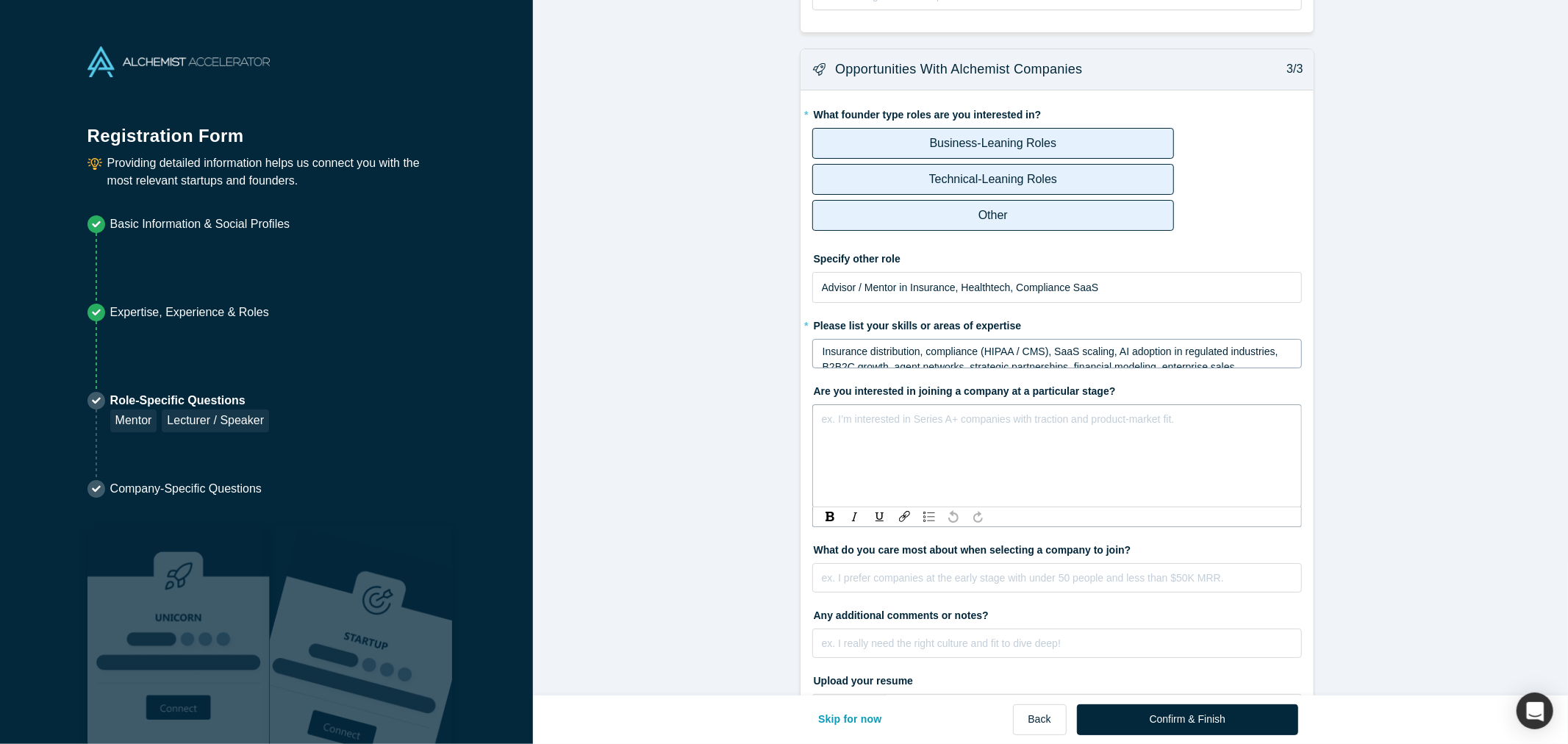
drag, startPoint x: 1009, startPoint y: 426, endPoint x: 919, endPoint y: 420, distance: 90.2
click at [919, 420] on div "rdw-editor" at bounding box center [1058, 417] width 470 height 16
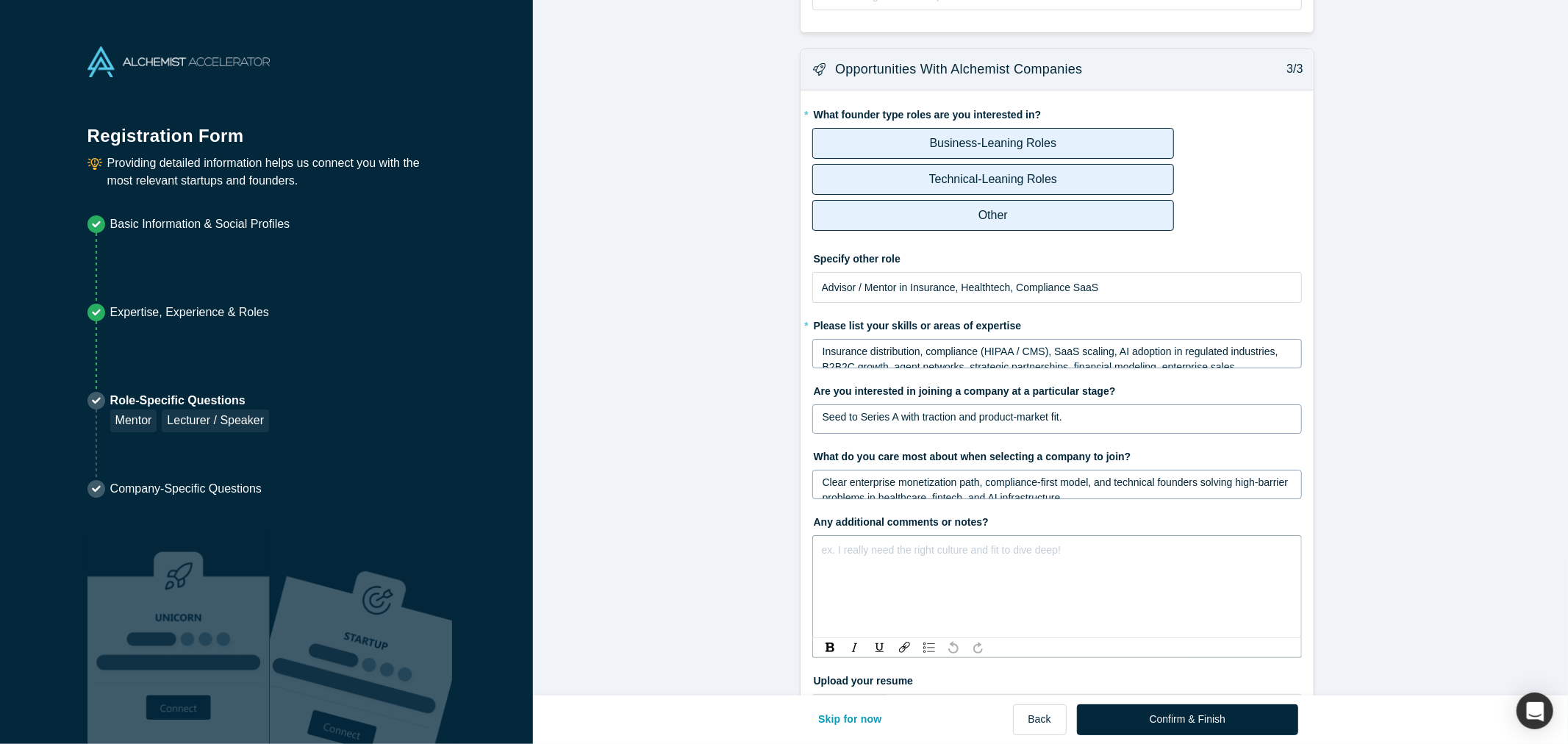
drag, startPoint x: 990, startPoint y: 547, endPoint x: 910, endPoint y: 546, distance: 80.0
click at [910, 546] on div "rdw-editor" at bounding box center [1058, 548] width 470 height 16
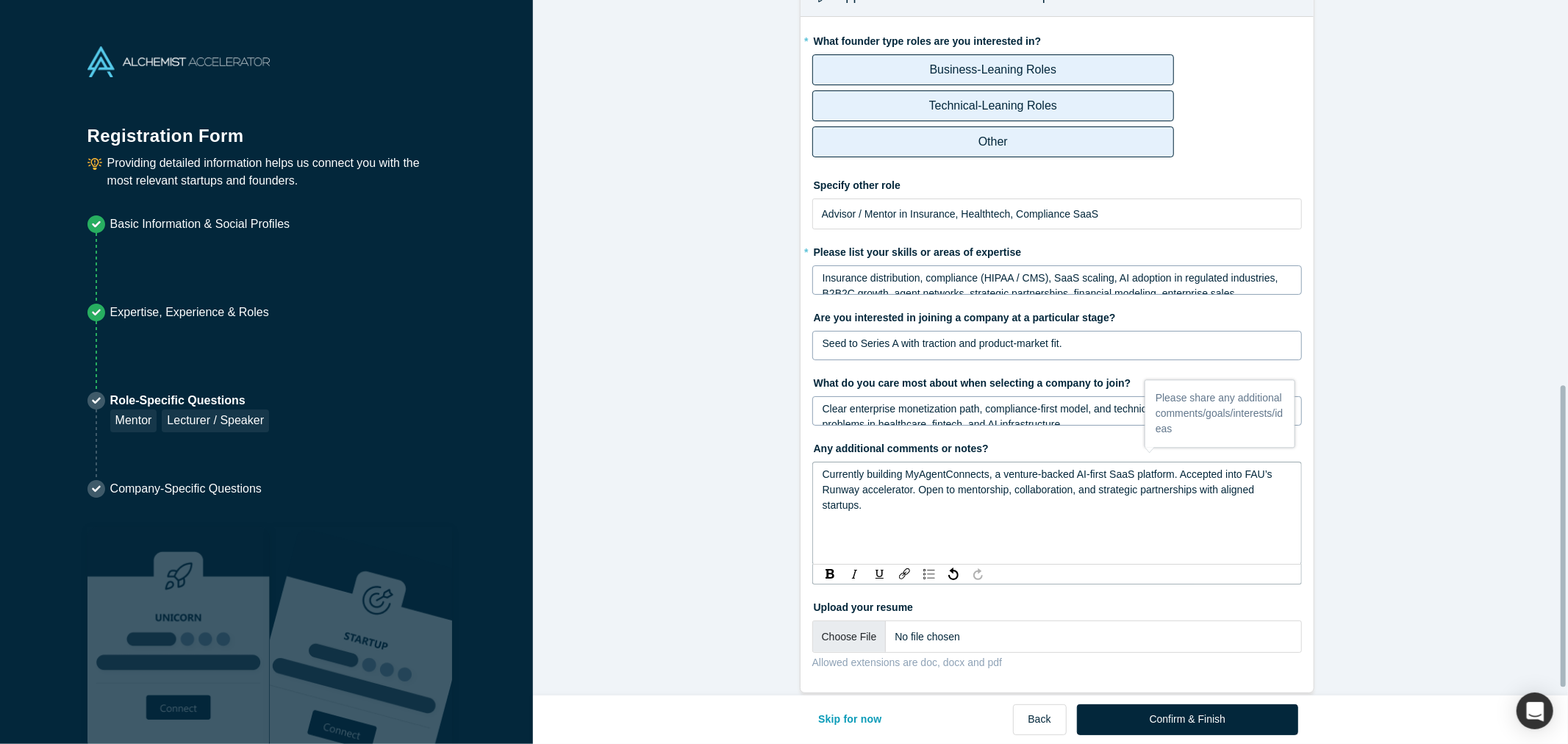
scroll to position [901, 0]
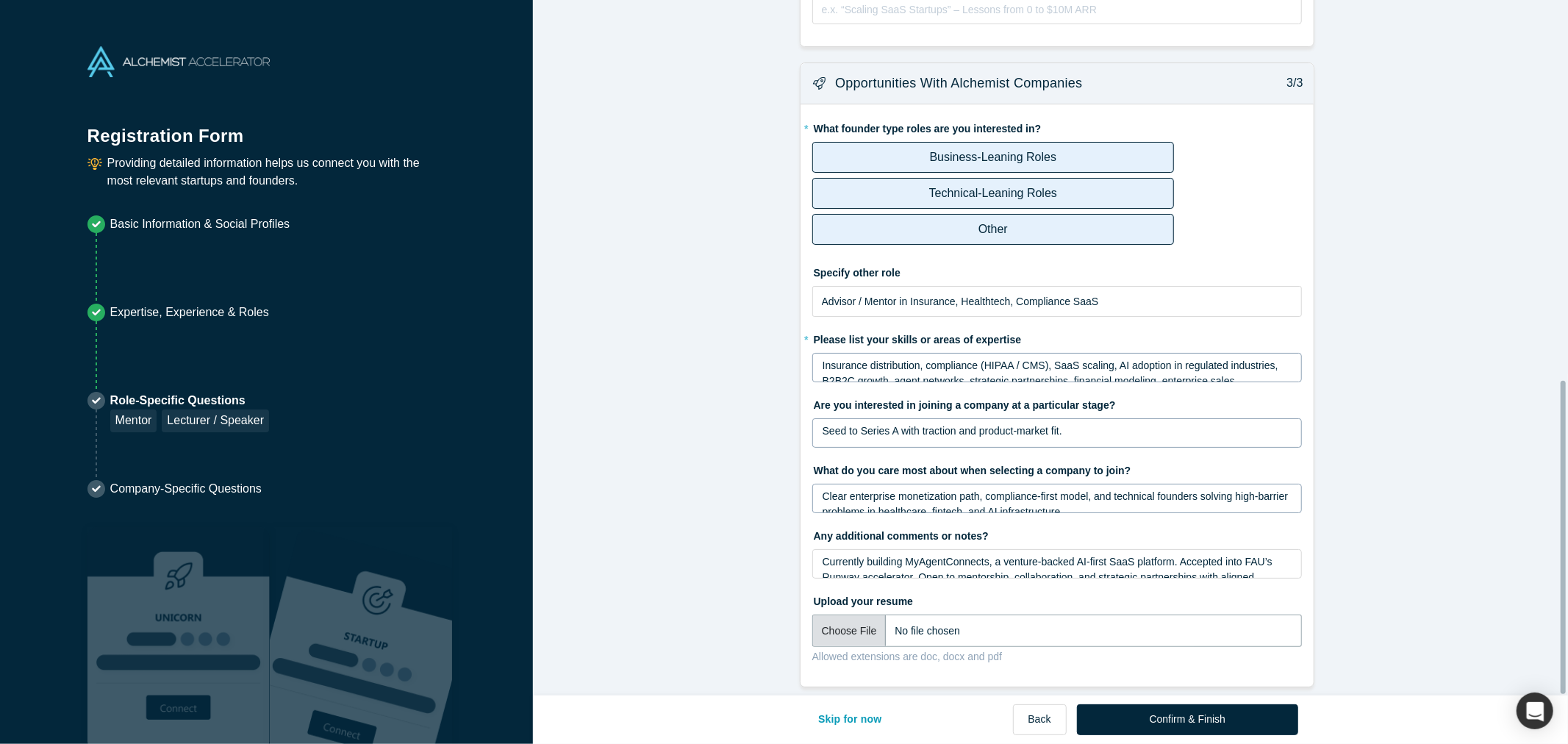
click at [849, 617] on input "file" at bounding box center [1057, 630] width 489 height 32
click at [866, 615] on input "file" at bounding box center [1057, 630] width 489 height 32
type input "C:\fakepath\H [PERSON_NAME].pdf"
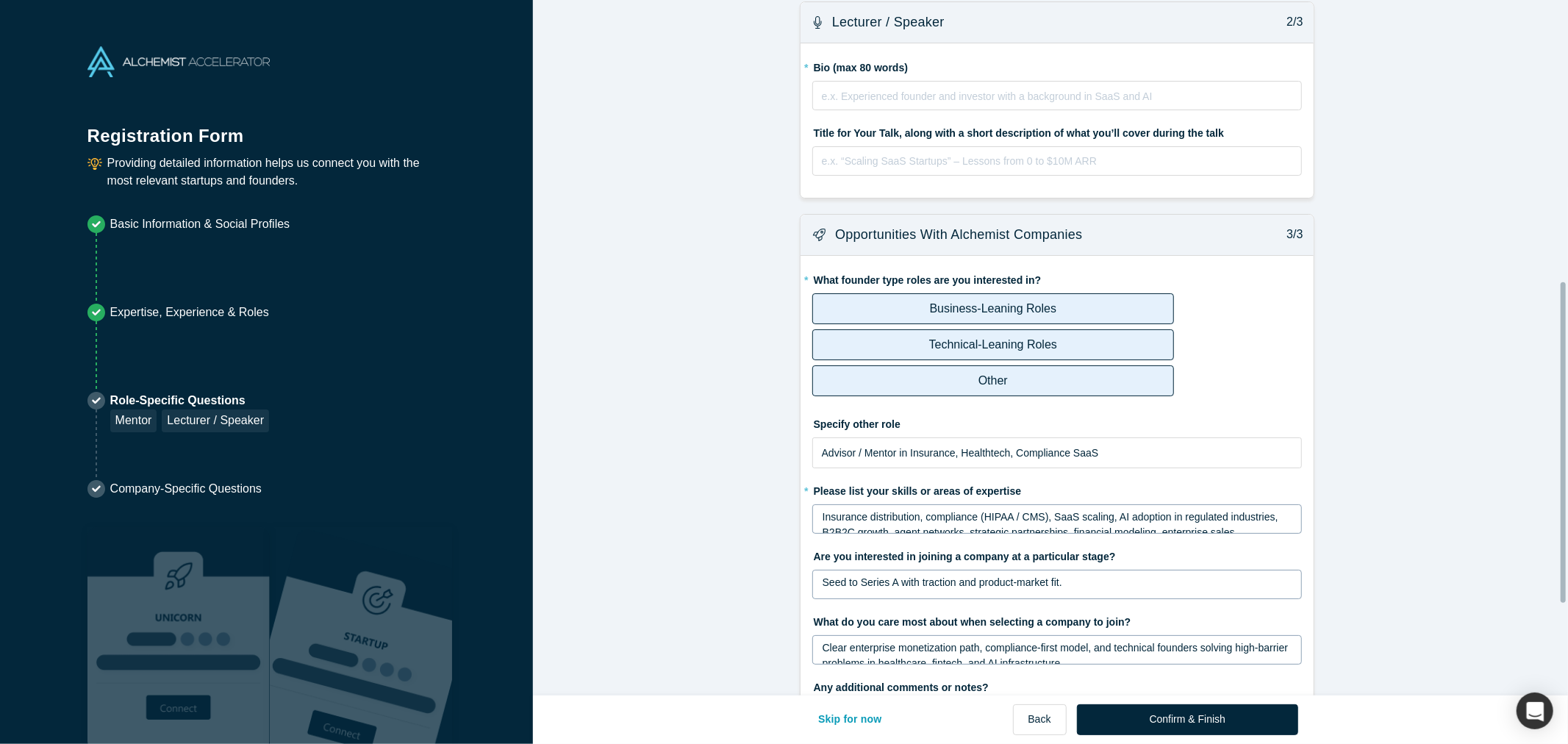
scroll to position [653, 0]
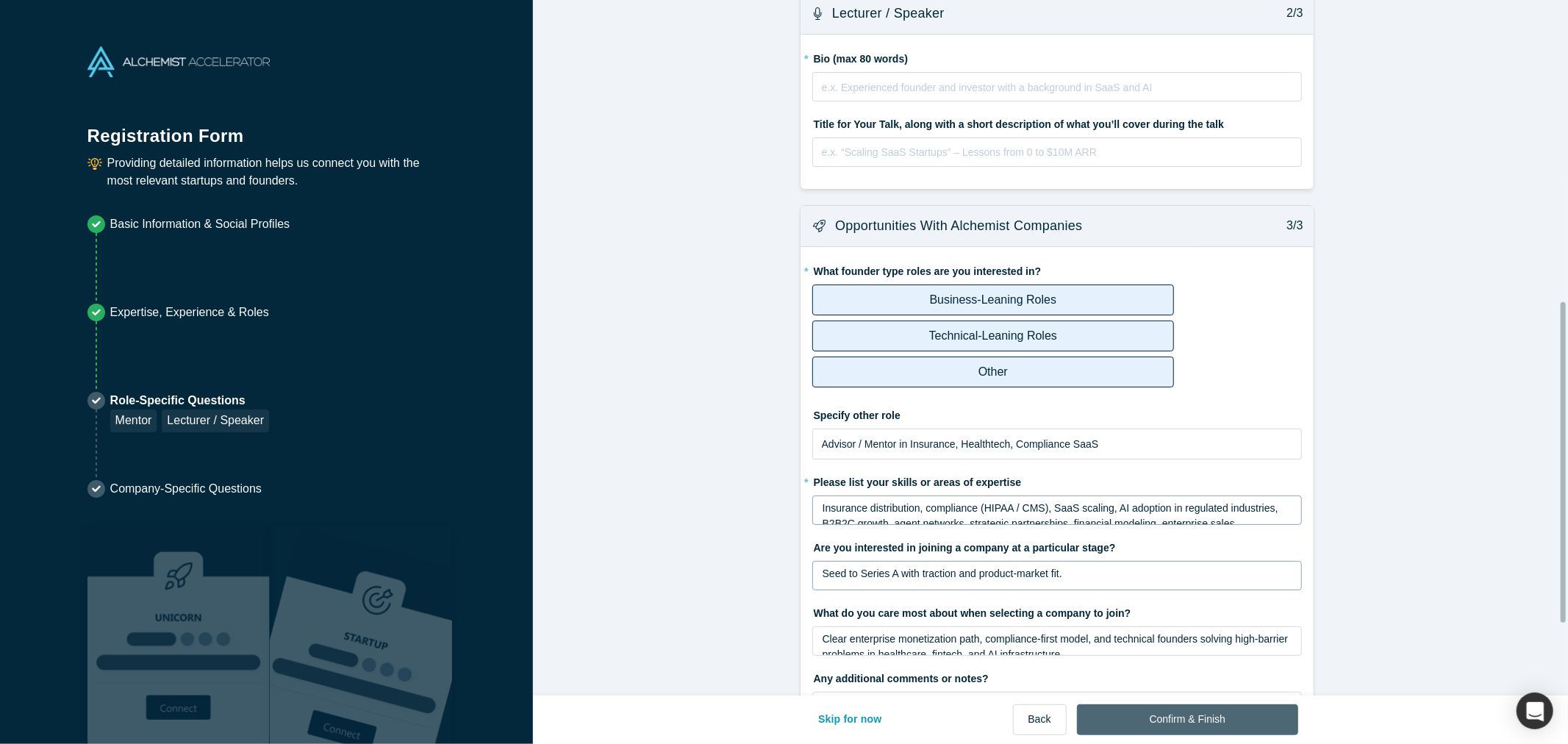
click at [1219, 717] on button "Confirm & Finish" at bounding box center [1188, 720] width 221 height 31
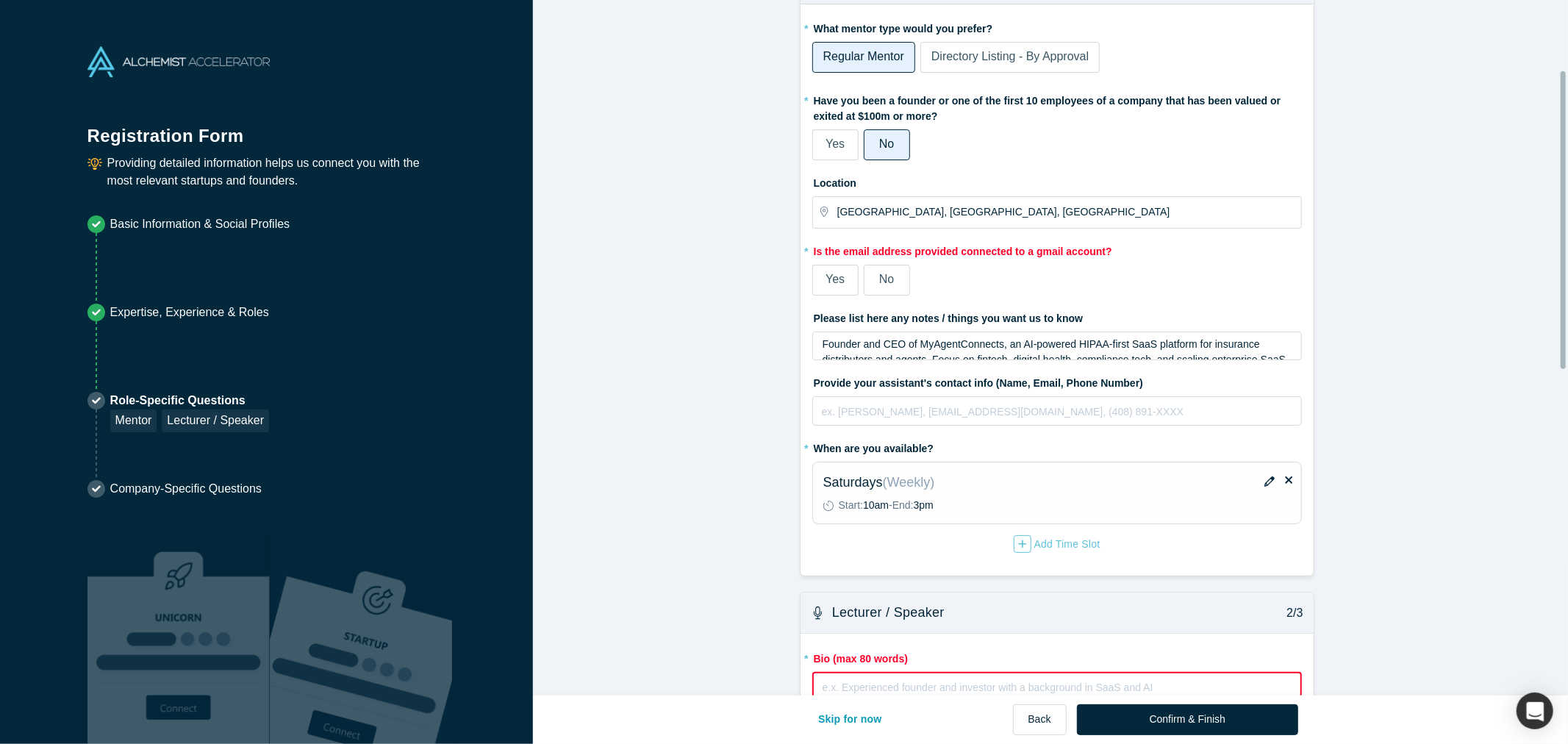
scroll to position [163, 0]
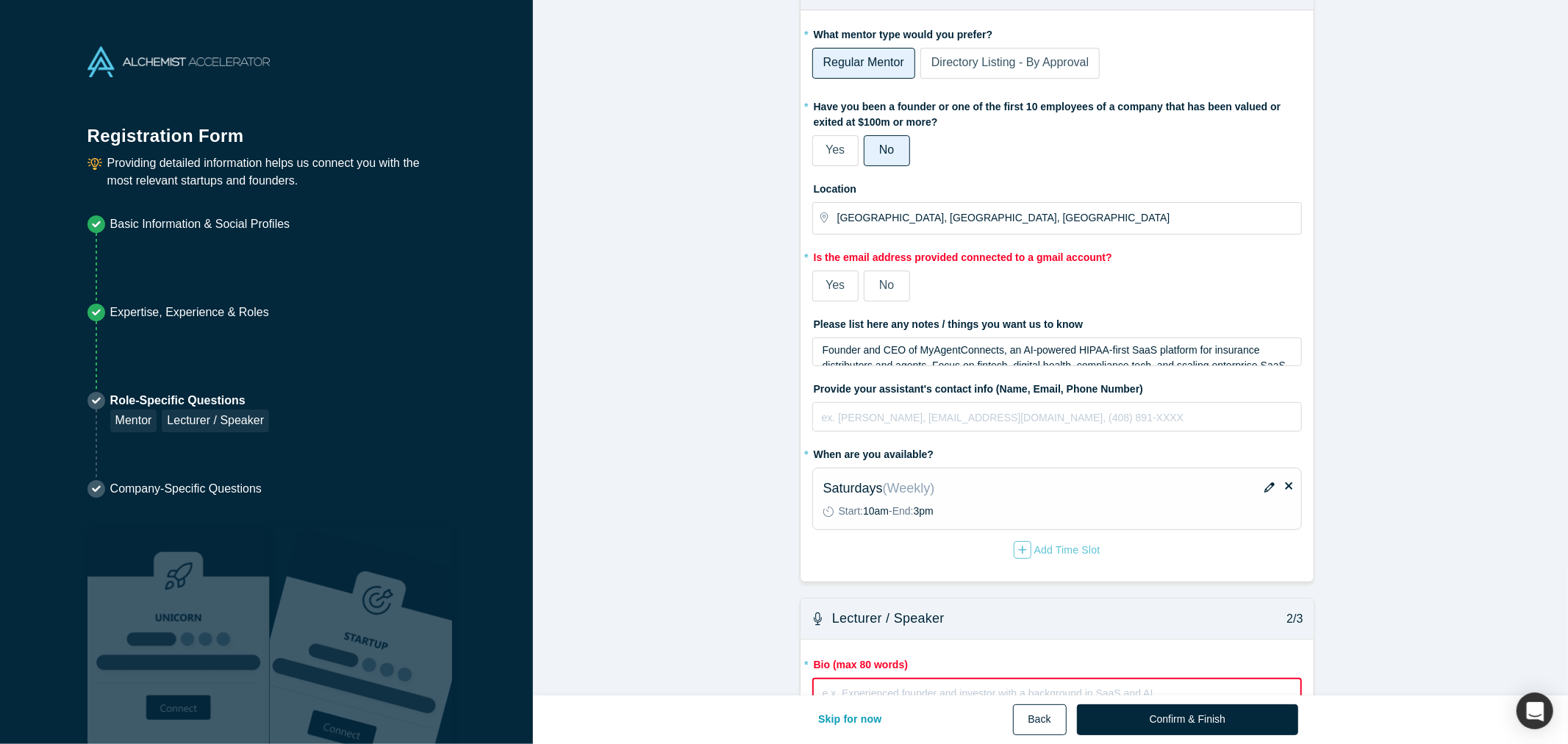
click at [1044, 713] on button "Back" at bounding box center [1039, 720] width 53 height 31
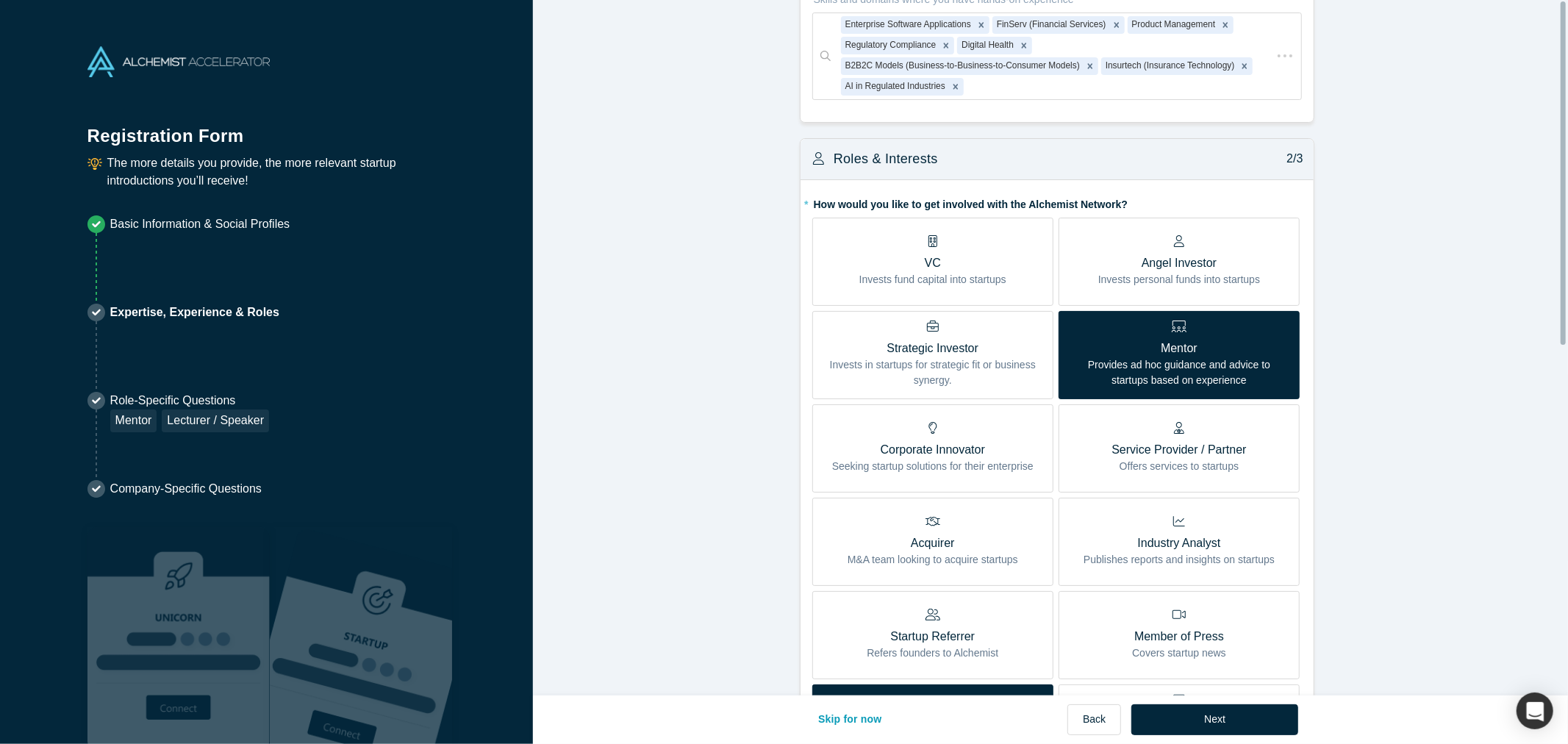
scroll to position [0, 0]
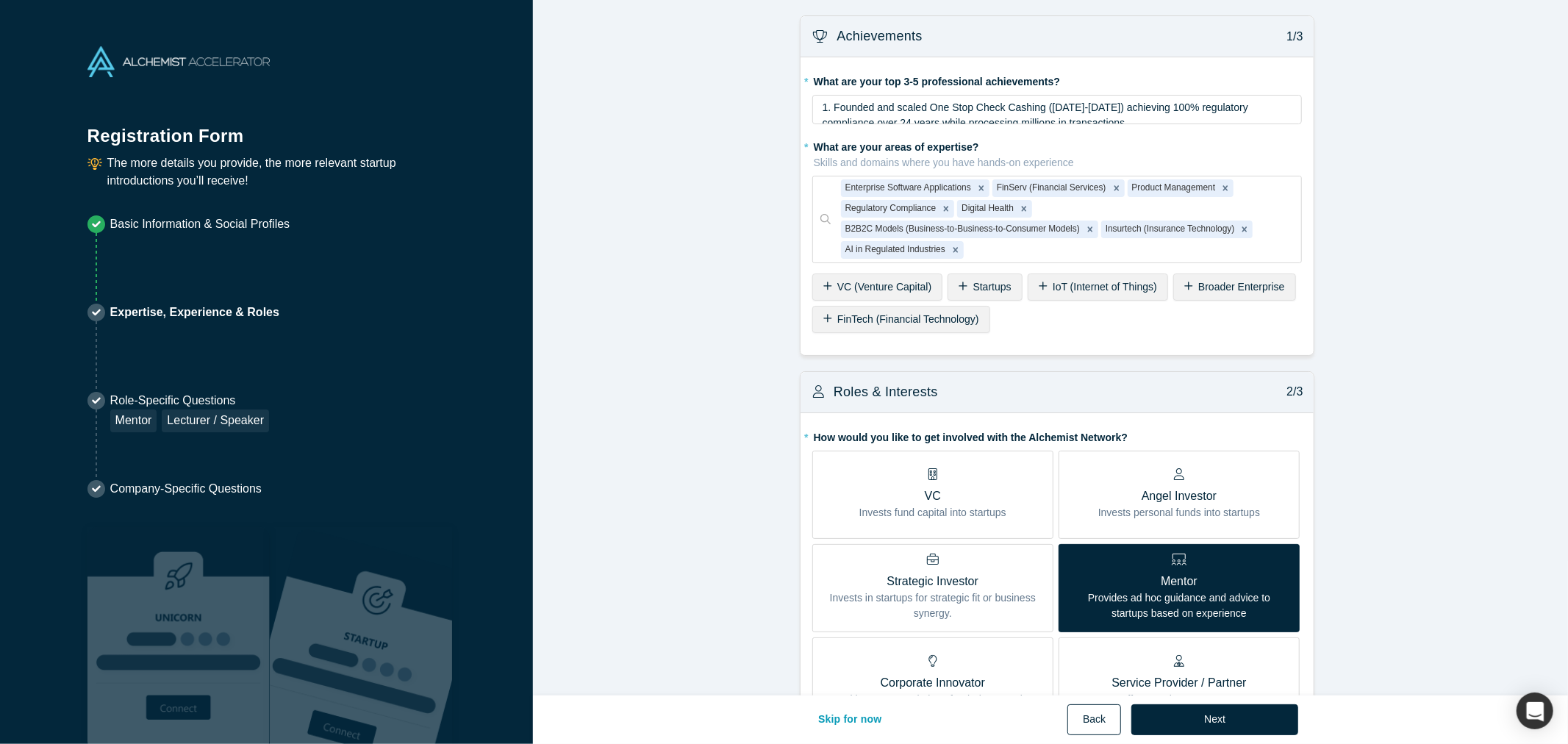
click at [1090, 719] on button "Back" at bounding box center [1094, 720] width 53 height 31
select select "US"
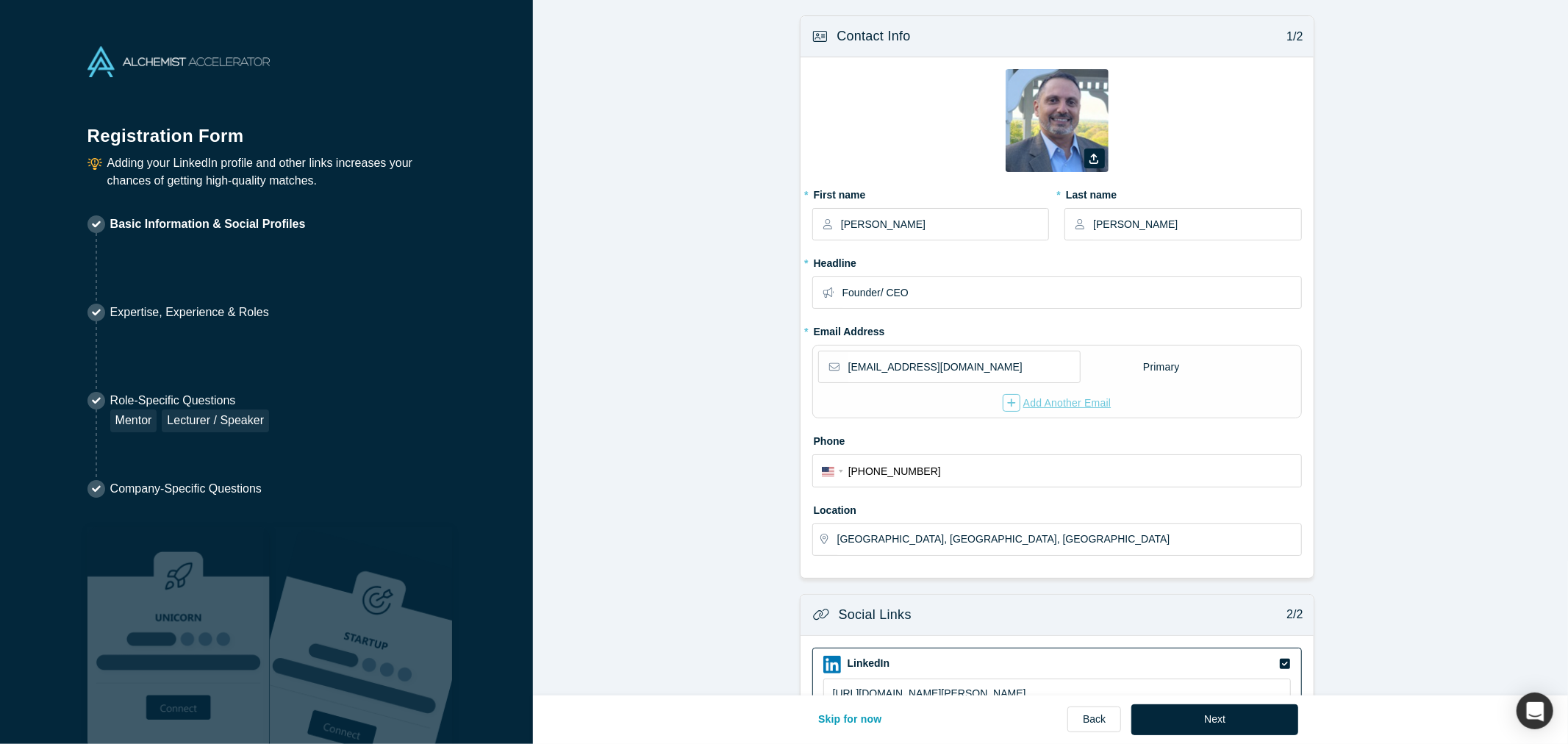
click at [1007, 402] on icon "button" at bounding box center [1011, 403] width 9 height 11
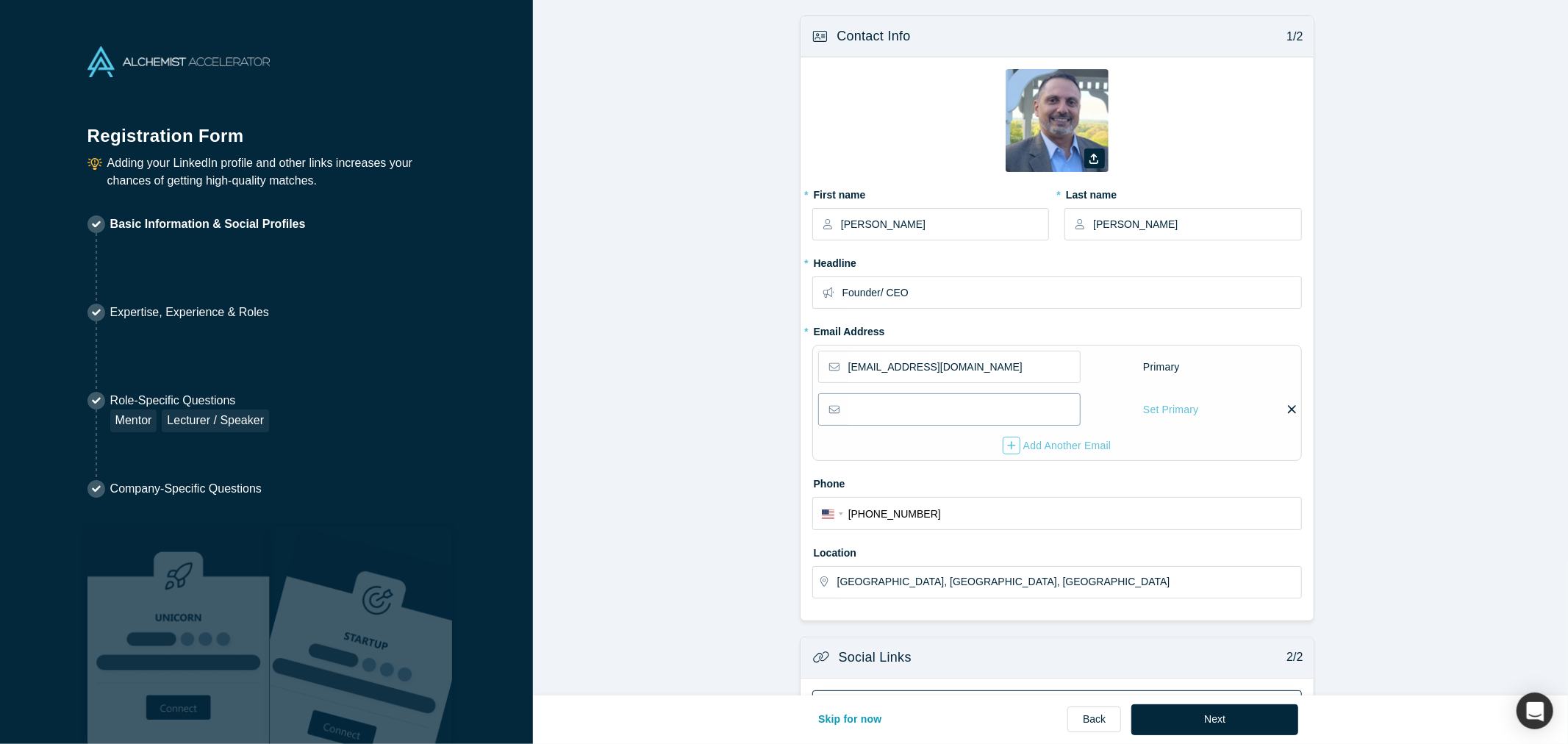
click at [930, 416] on input "email" at bounding box center [964, 409] width 231 height 31
type input "[EMAIL_ADDRESS][DOMAIN_NAME]"
click at [1288, 407] on icon at bounding box center [1291, 409] width 8 height 14
click at [0, 0] on input "checkbox" at bounding box center [0, 0] width 0 height 0
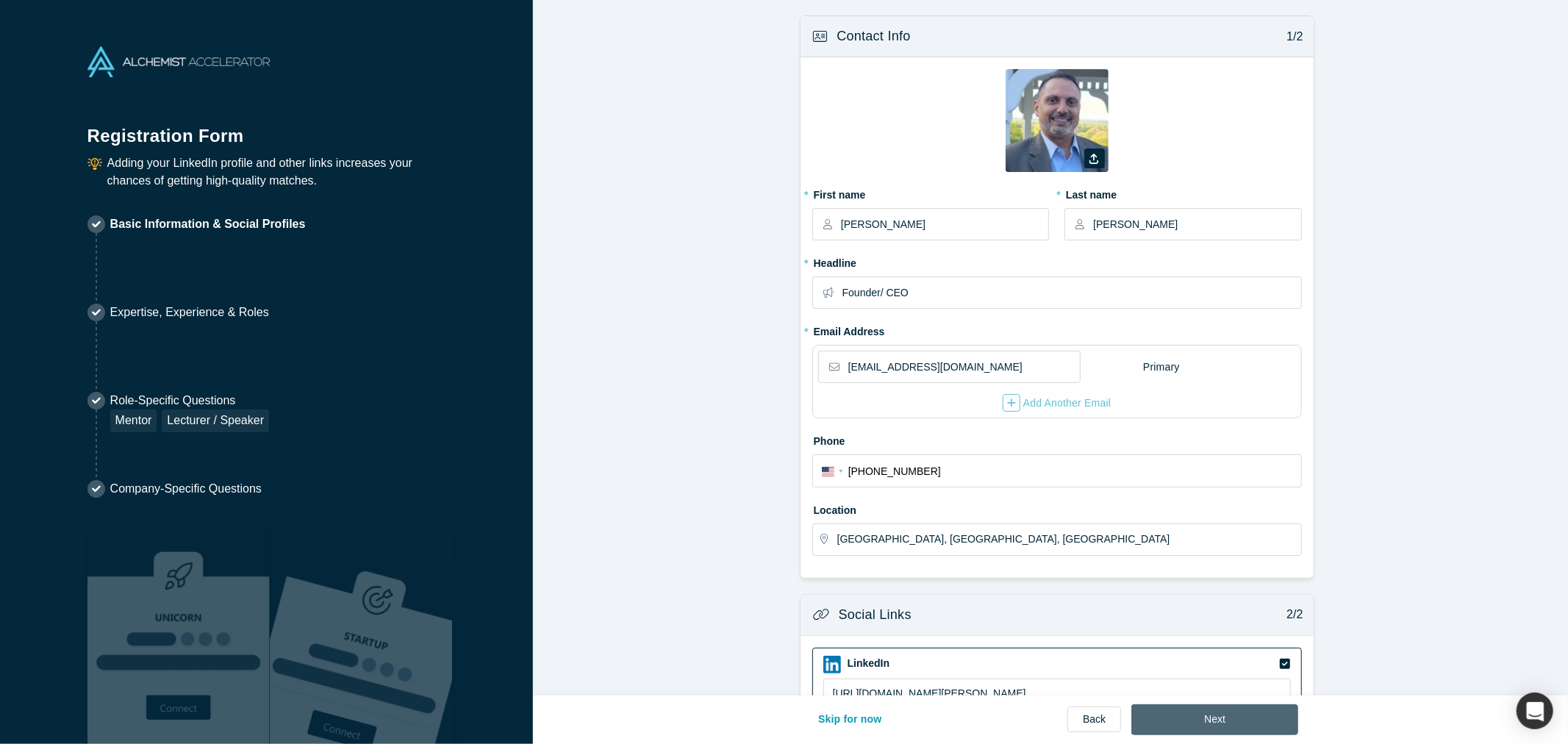
click at [1235, 716] on button "Next" at bounding box center [1215, 720] width 167 height 31
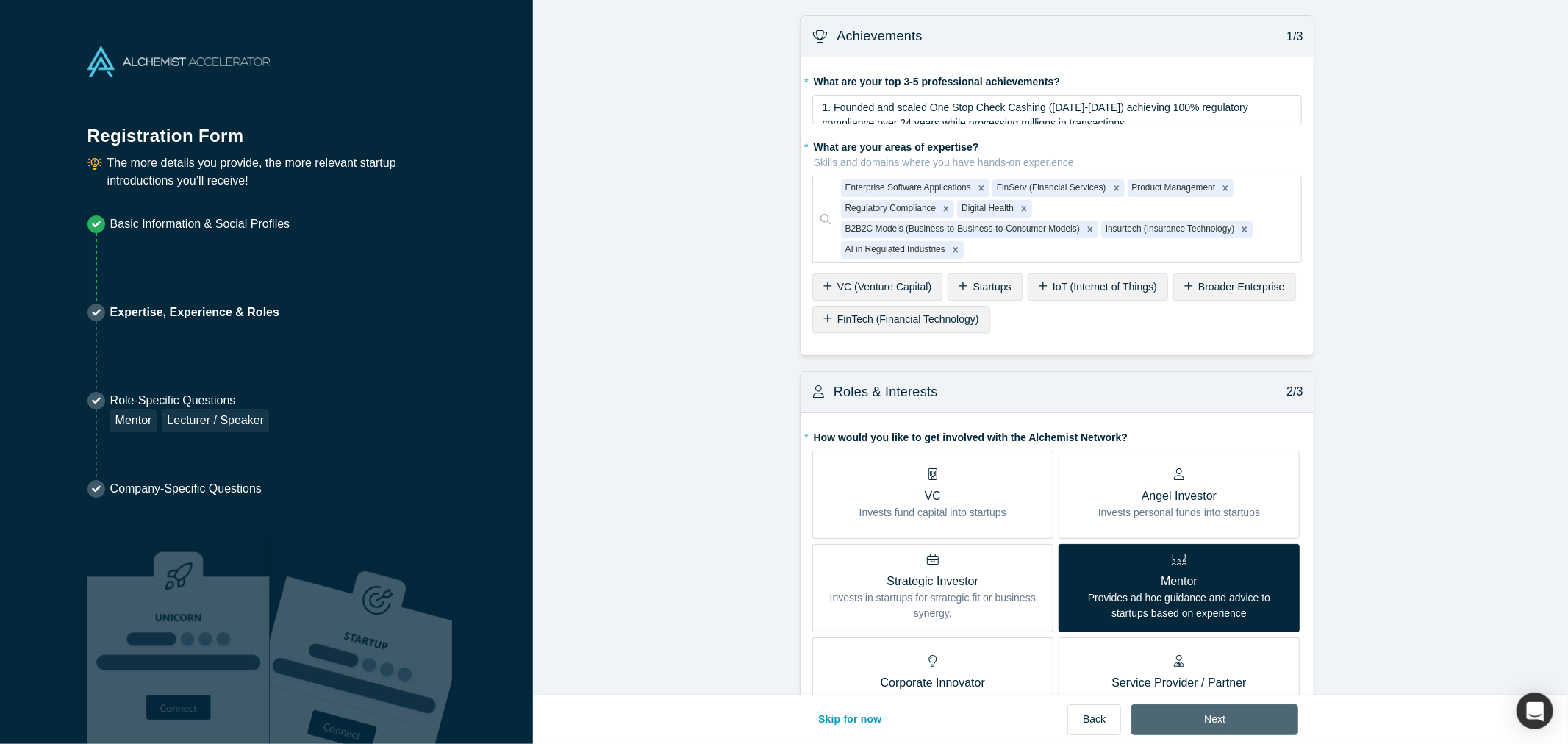
click at [1235, 717] on button "Next" at bounding box center [1215, 720] width 167 height 31
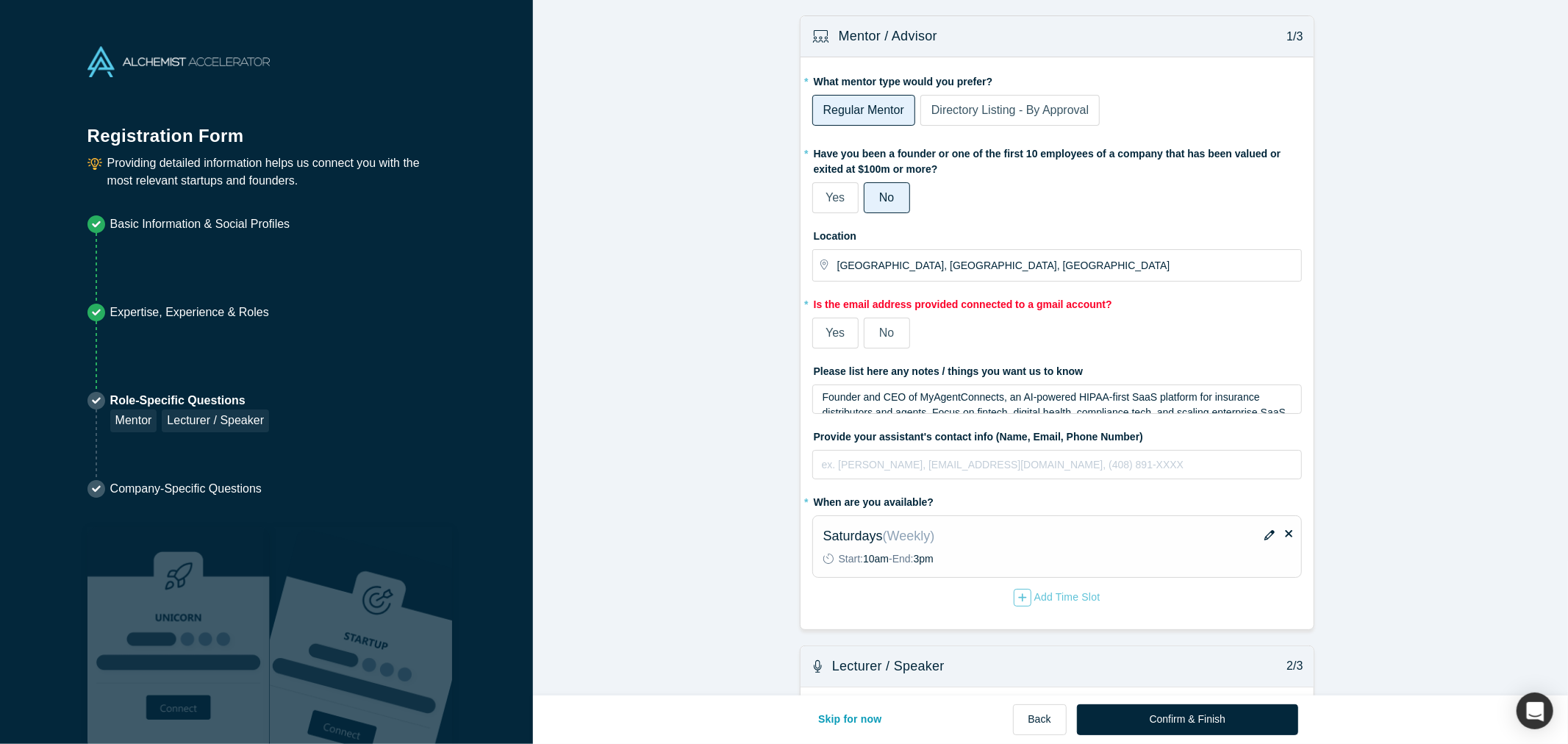
click at [880, 328] on span "No" at bounding box center [886, 332] width 15 height 13
click at [0, 0] on input "No" at bounding box center [0, 0] width 0 height 0
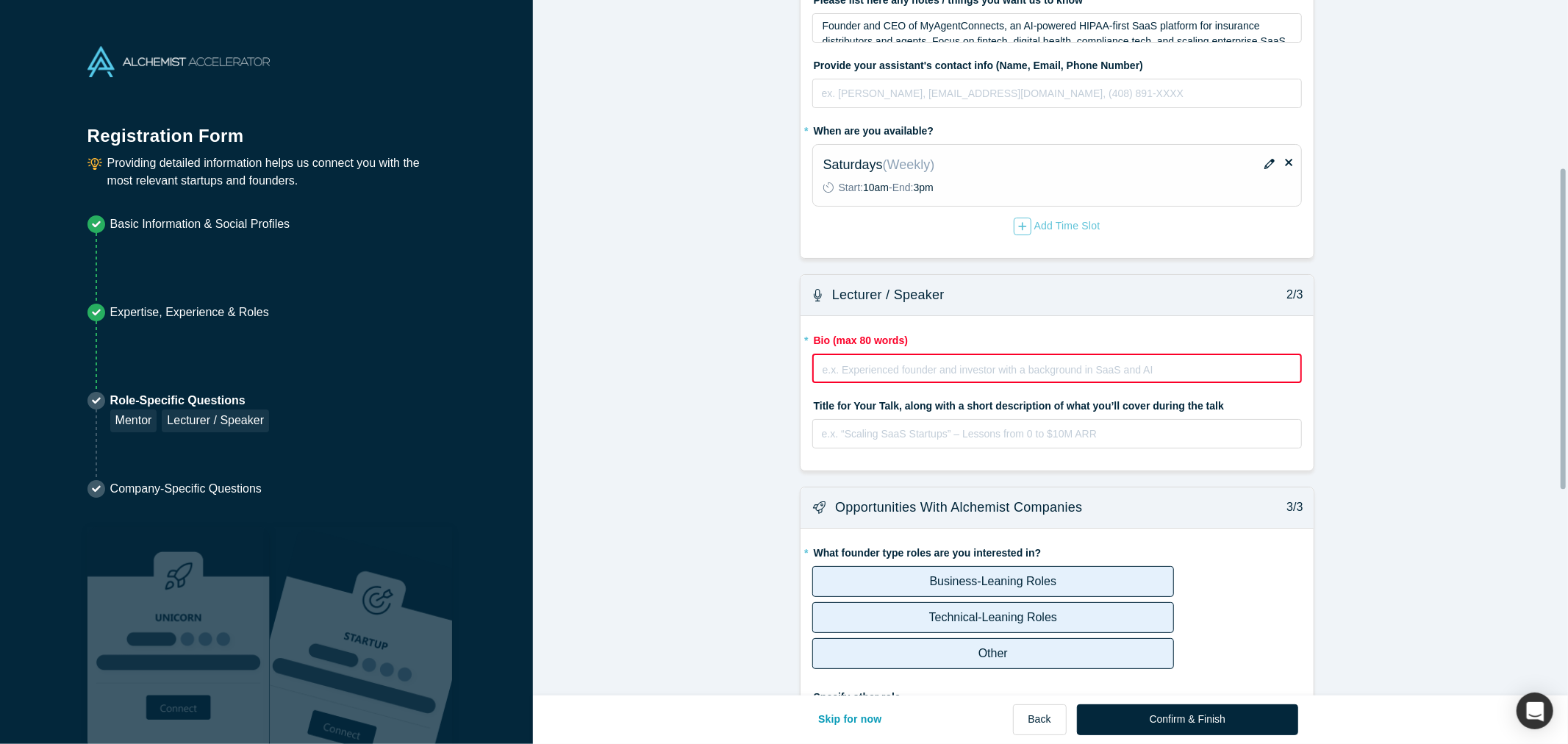
scroll to position [407, 0]
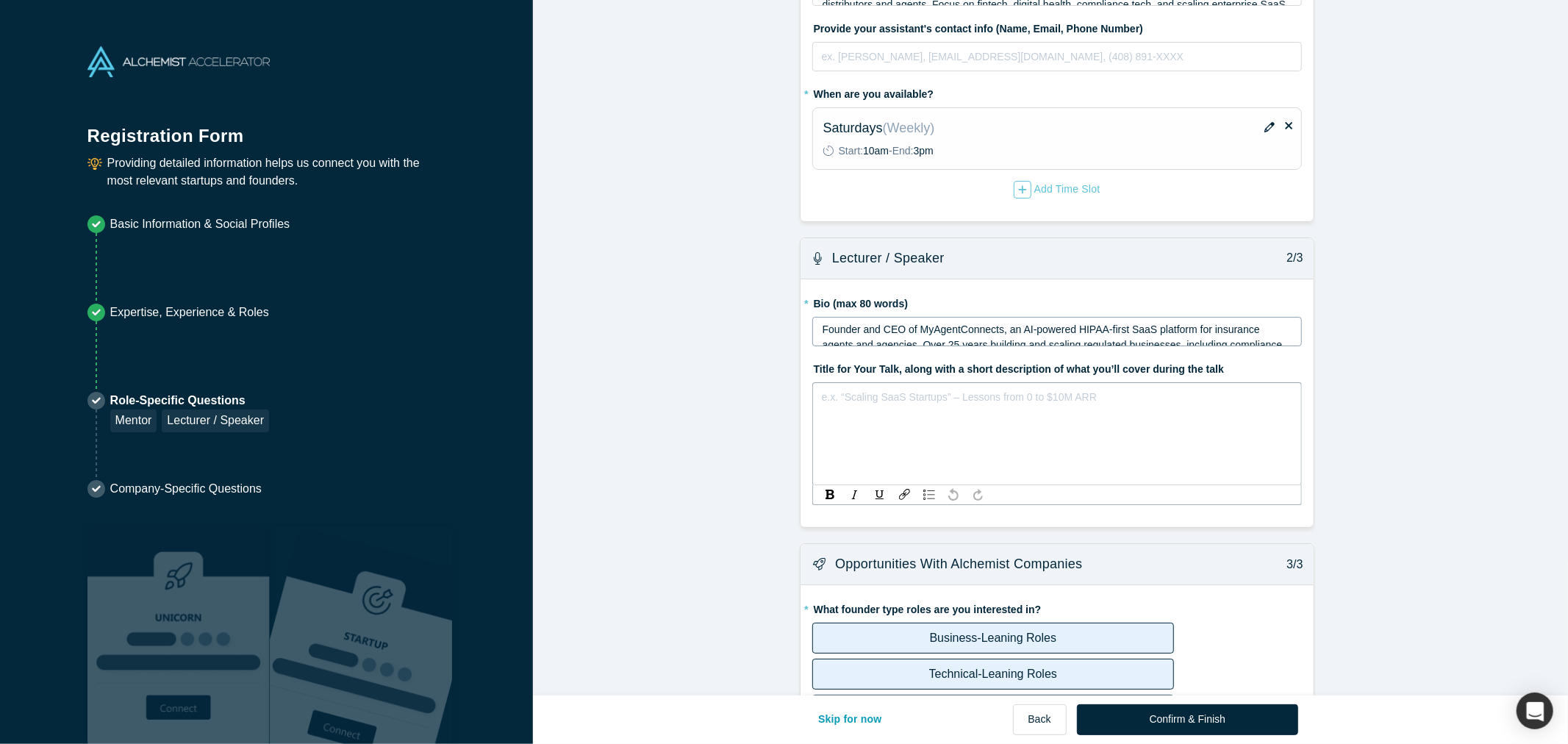
drag, startPoint x: 907, startPoint y: 396, endPoint x: 907, endPoint y: 487, distance: 91.0
click at [907, 485] on div "e.x. “Scaling SaaS Startups” – Lessons from 0 to $10M ARR" at bounding box center [1057, 434] width 489 height 103
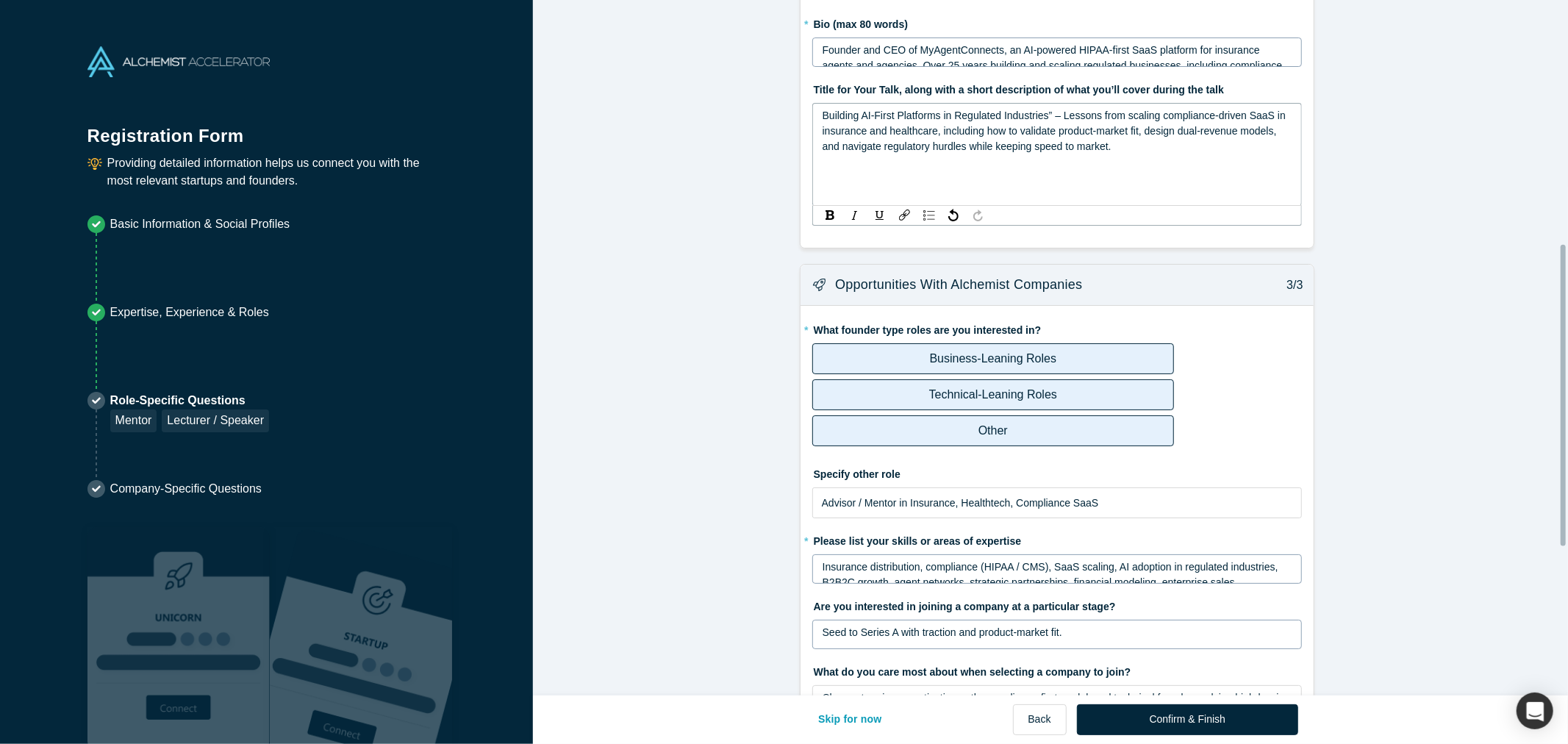
scroll to position [817, 0]
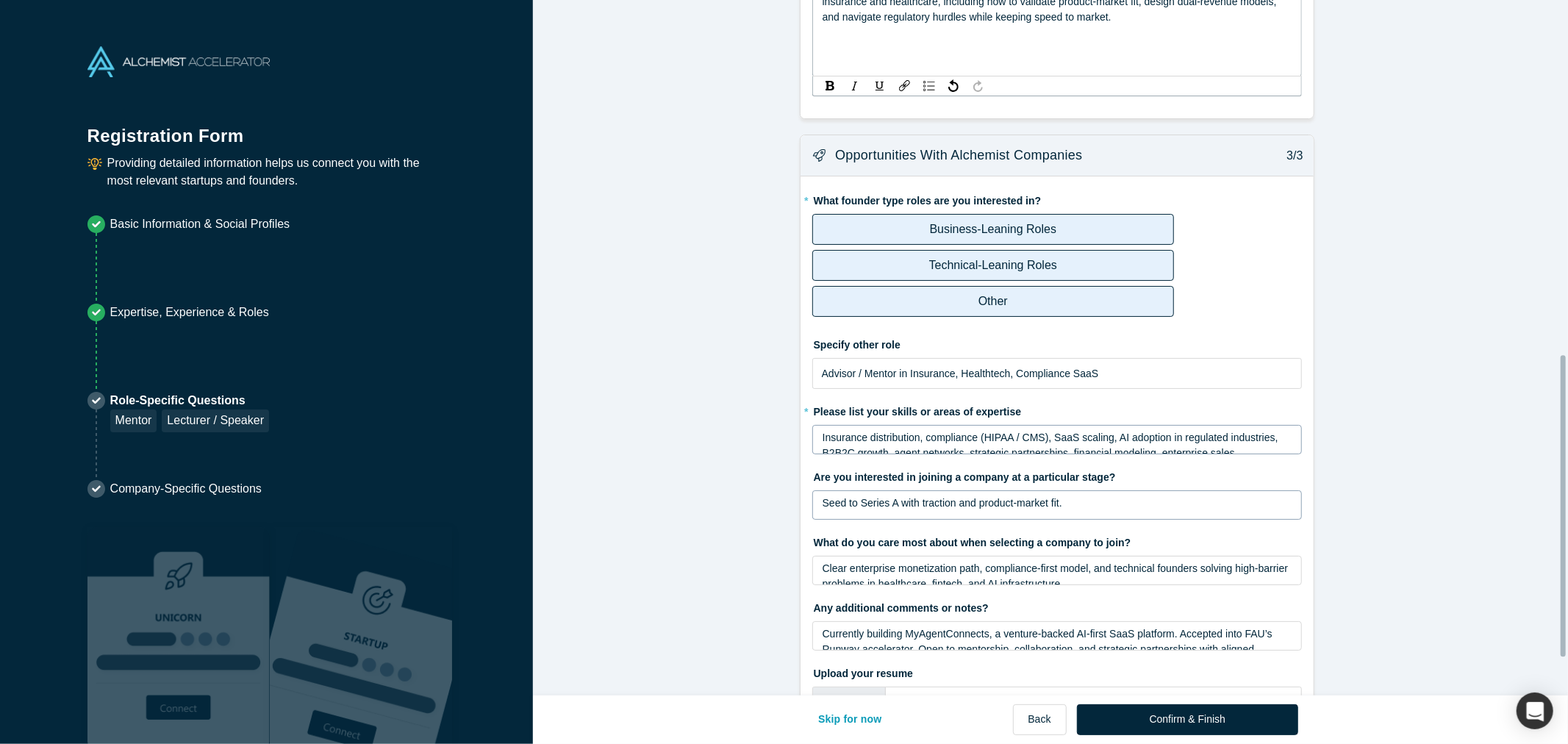
click at [1213, 719] on button "Confirm & Finish" at bounding box center [1188, 720] width 221 height 31
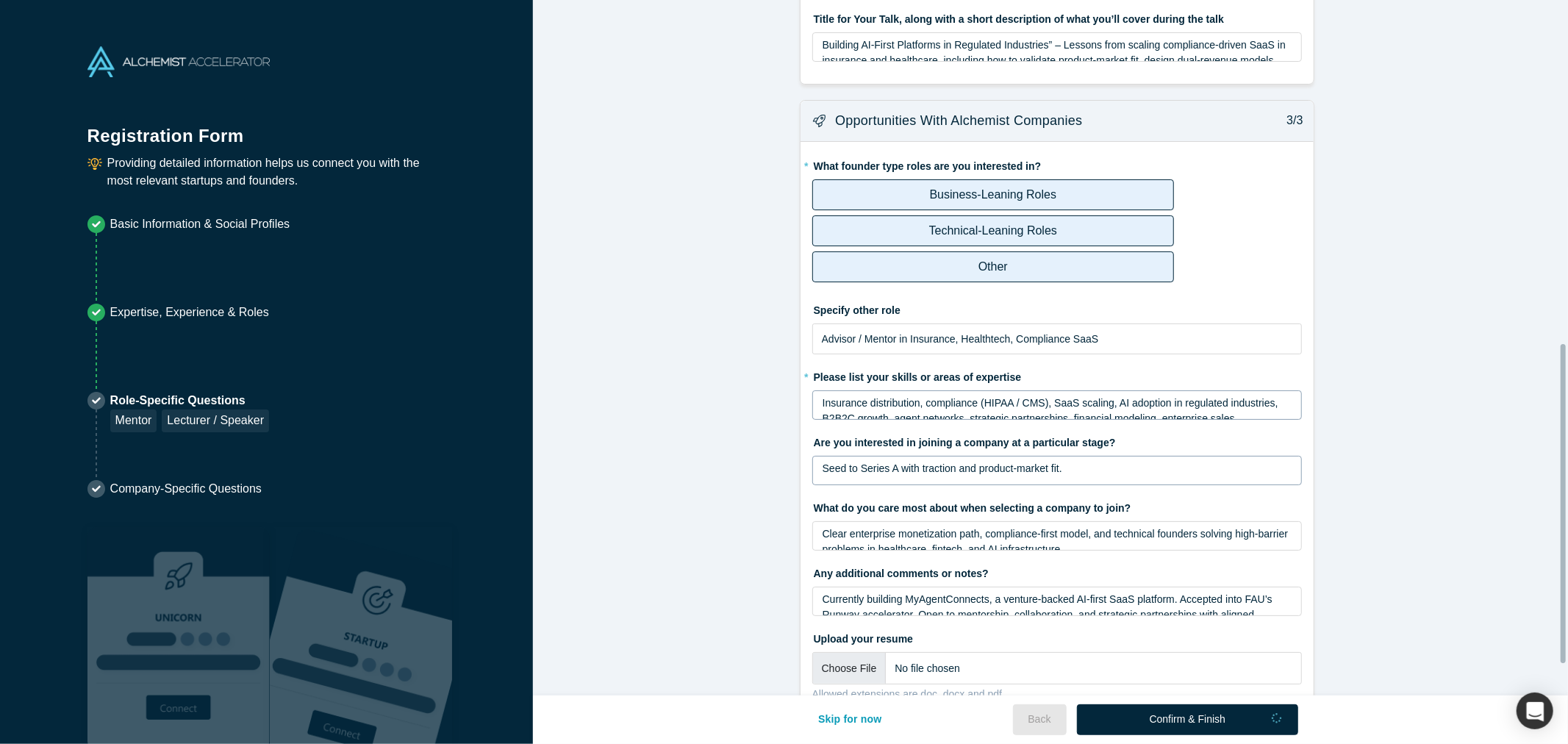
scroll to position [743, 0]
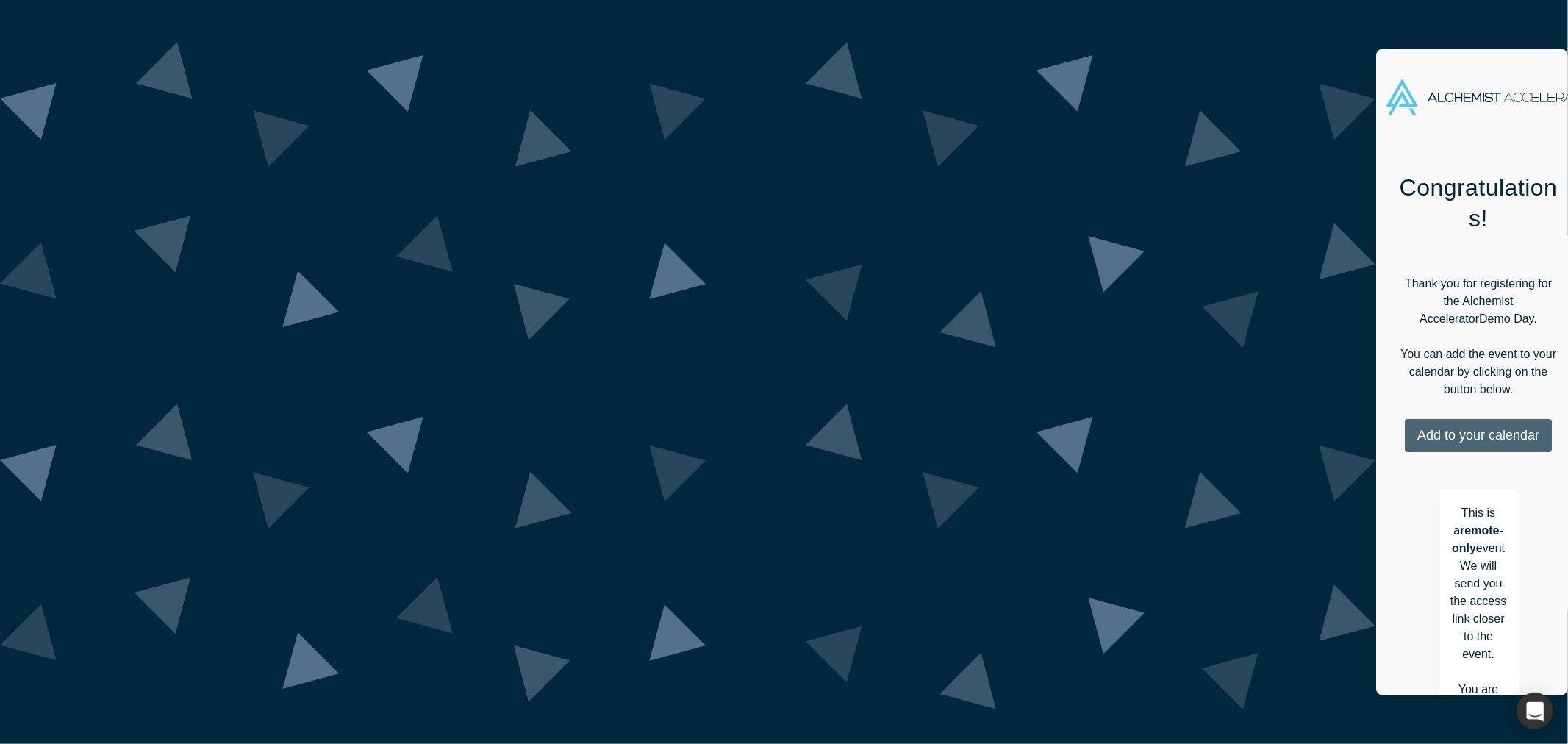
click at [1405, 419] on button "Add to your calendar" at bounding box center [1478, 436] width 147 height 33
click at [1438, 474] on link "Outlook" at bounding box center [1473, 480] width 71 height 13
